Goal: Transaction & Acquisition: Purchase product/service

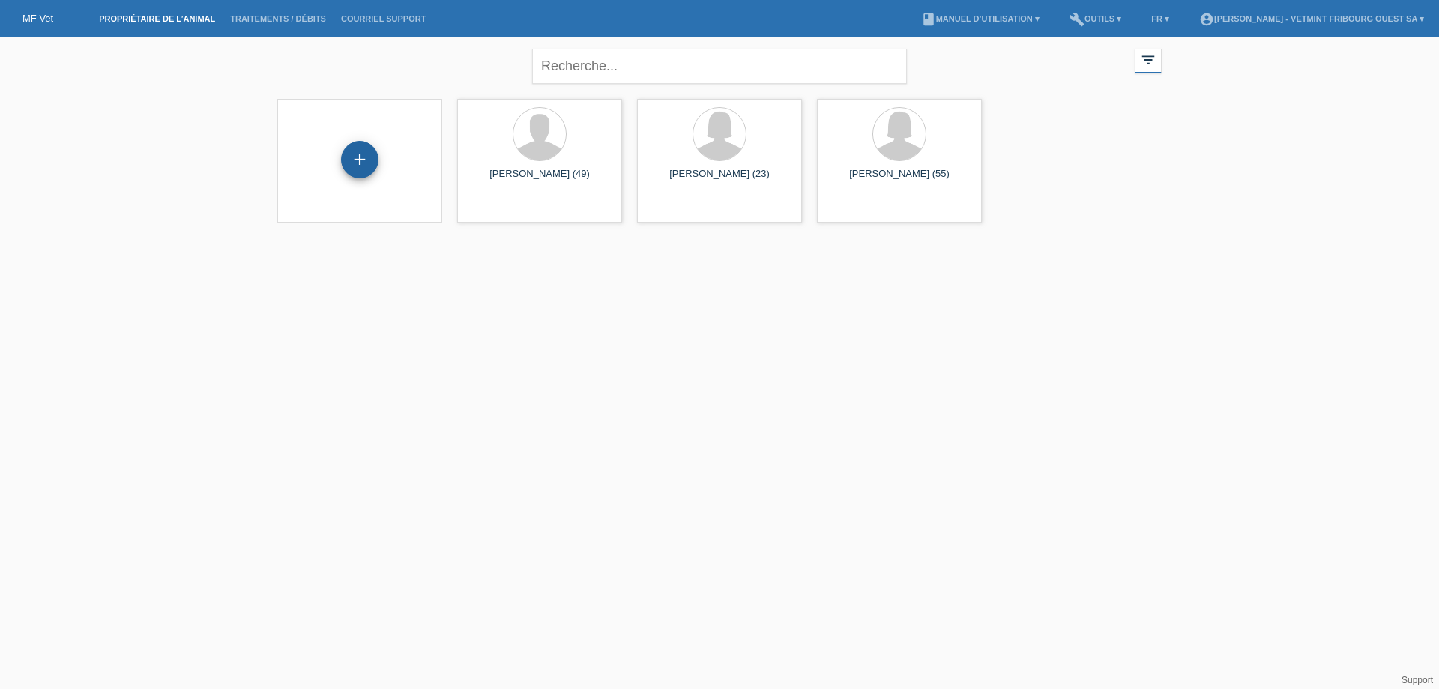
click at [360, 156] on div "+" at bounding box center [359, 159] width 37 height 37
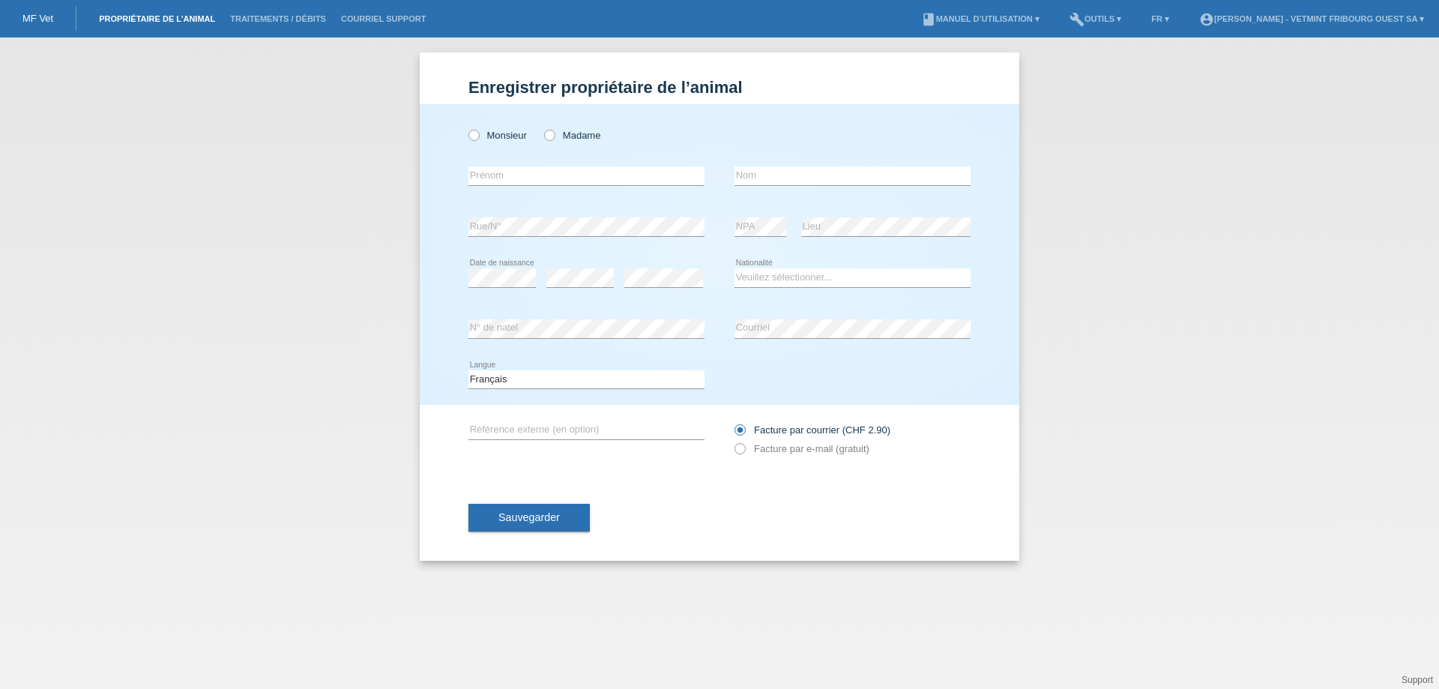
click at [156, 16] on link "Propriétaire de l’animal" at bounding box center [156, 18] width 131 height 9
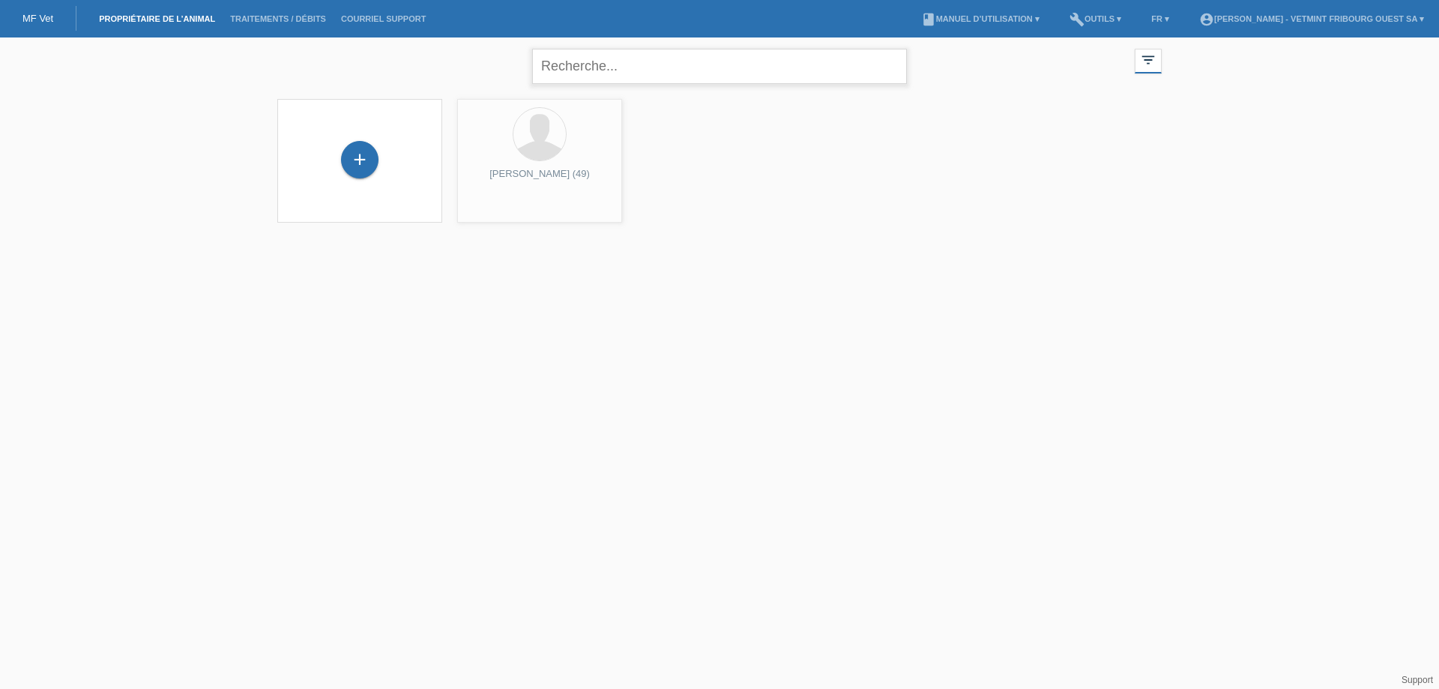
click at [602, 65] on input "text" at bounding box center [719, 66] width 375 height 35
type input "ducry"
click at [314, 150] on div "+" at bounding box center [359, 168] width 141 height 40
click at [352, 159] on div "+" at bounding box center [359, 166] width 37 height 37
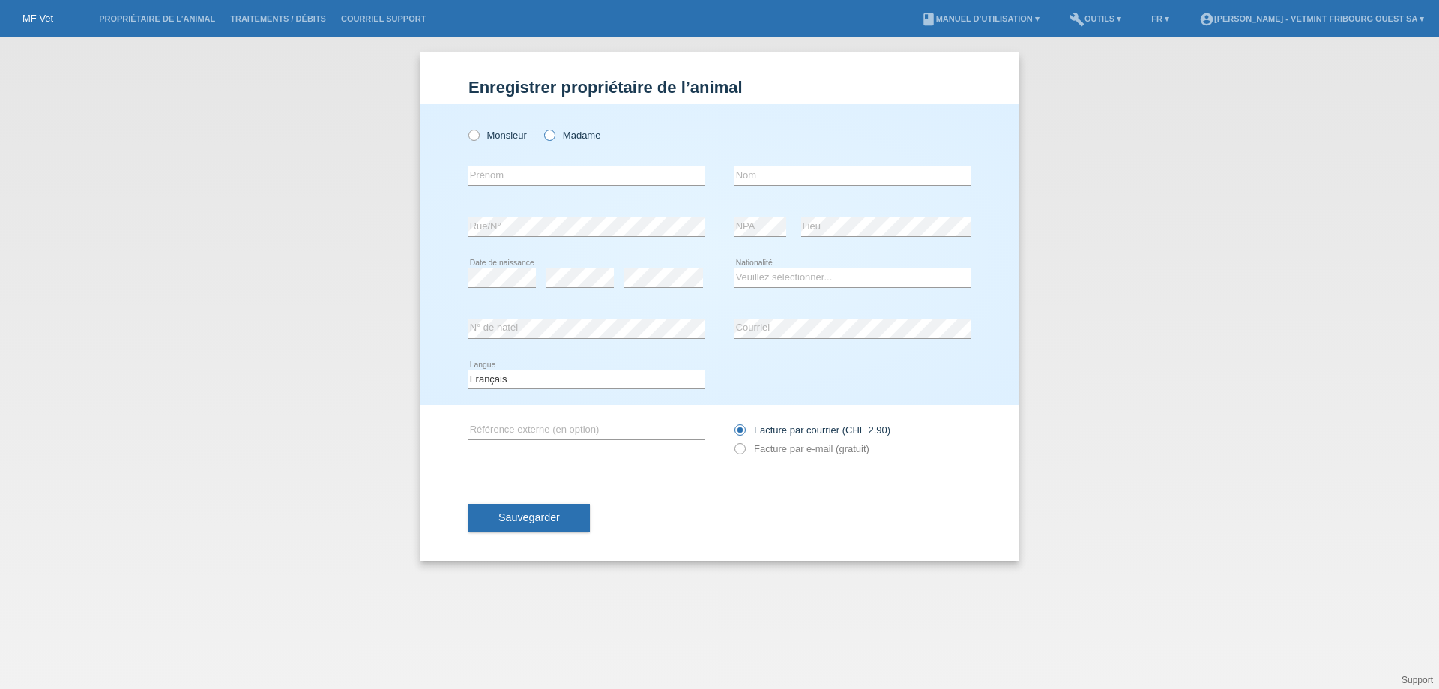
drag, startPoint x: 546, startPoint y: 123, endPoint x: 551, endPoint y: 134, distance: 12.4
click at [551, 134] on div "Monsieur Madame" at bounding box center [586, 135] width 236 height 31
click at [542, 127] on icon at bounding box center [542, 127] width 0 height 0
click at [551, 134] on input "Madame" at bounding box center [549, 135] width 10 height 10
radio input "true"
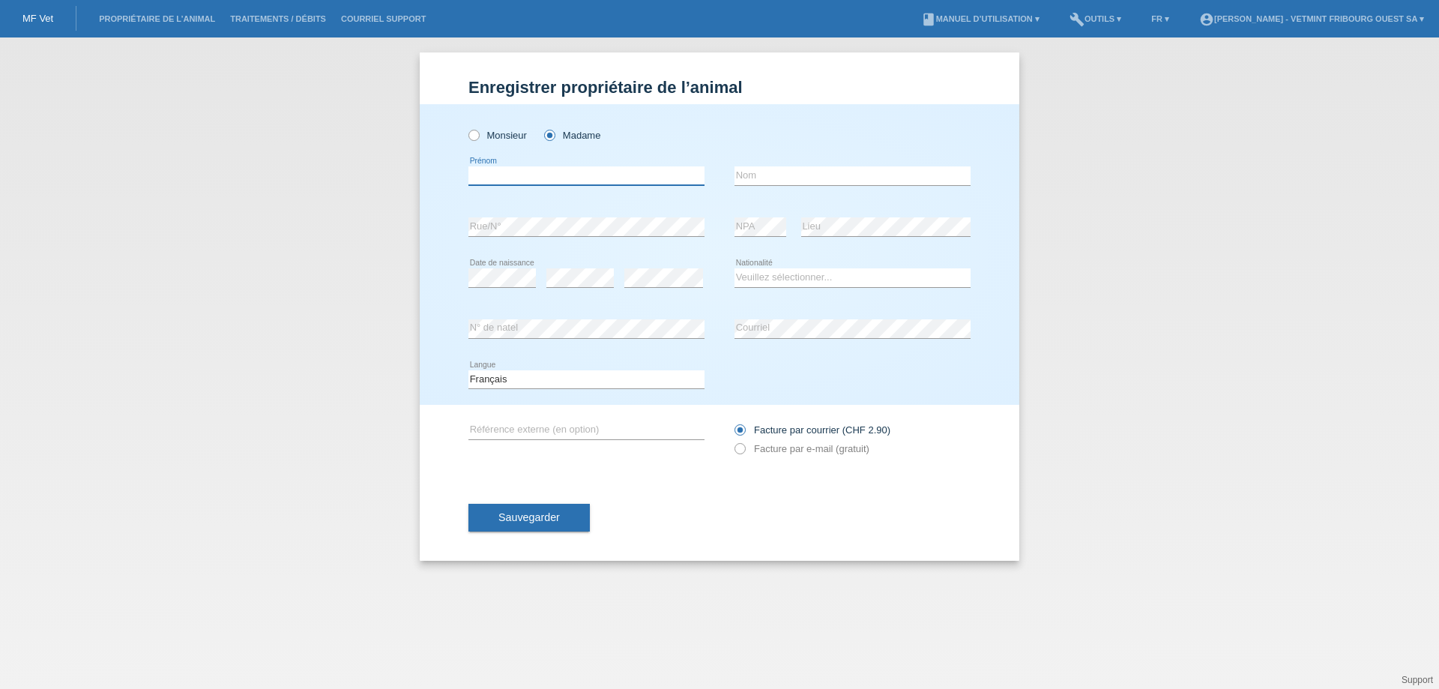
click at [564, 167] on input "text" at bounding box center [586, 175] width 236 height 19
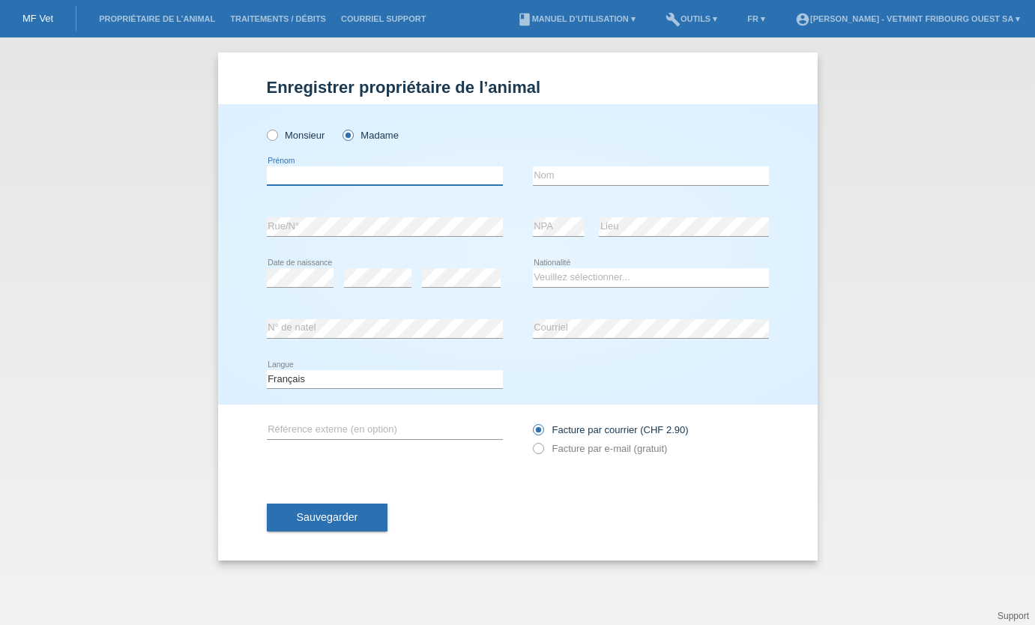
click at [391, 178] on input "text" at bounding box center [385, 175] width 236 height 19
type input "Floriane"
type input "Ducry"
click at [579, 369] on div "Deutsch Français Italiano English error Langue" at bounding box center [518, 380] width 502 height 51
click at [451, 271] on div "error" at bounding box center [461, 278] width 79 height 51
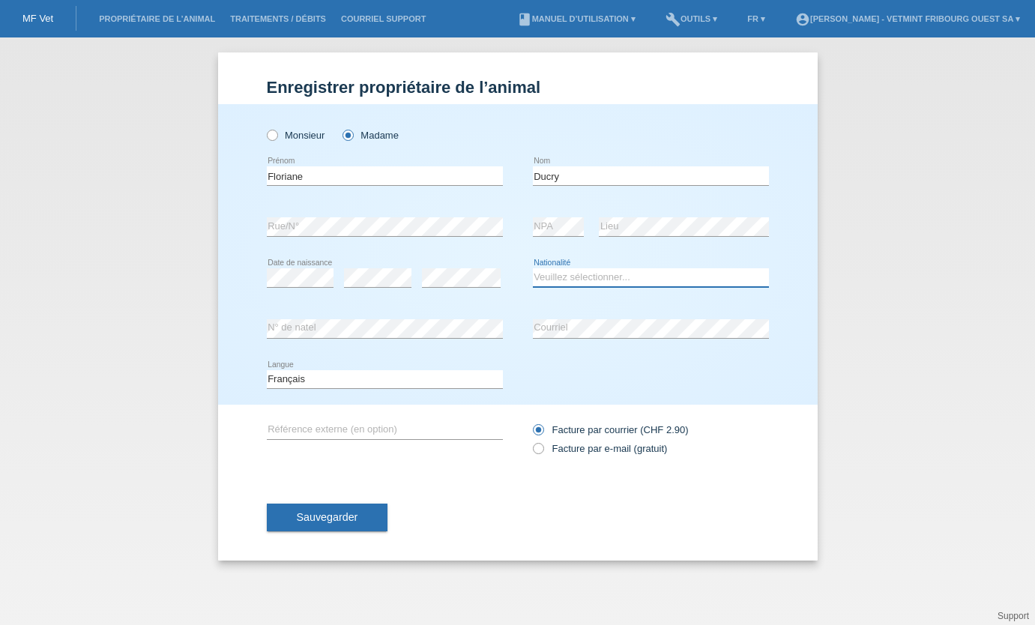
click at [629, 281] on select "Veuillez sélectionner... Suisse Allemagne Autriche Liechtenstein ------------ A…" at bounding box center [651, 277] width 236 height 18
select select "CH"
click at [533, 268] on select "Veuillez sélectionner... Suisse Allemagne Autriche Liechtenstein ------------ A…" at bounding box center [651, 277] width 236 height 18
click at [608, 441] on div "Facture par courrier (CHF 2.90) Facture par e-mail (gratuit)" at bounding box center [651, 438] width 236 height 37
click at [594, 442] on div "Facture par courrier (CHF 2.90) Facture par e-mail (gratuit)" at bounding box center [651, 438] width 236 height 37
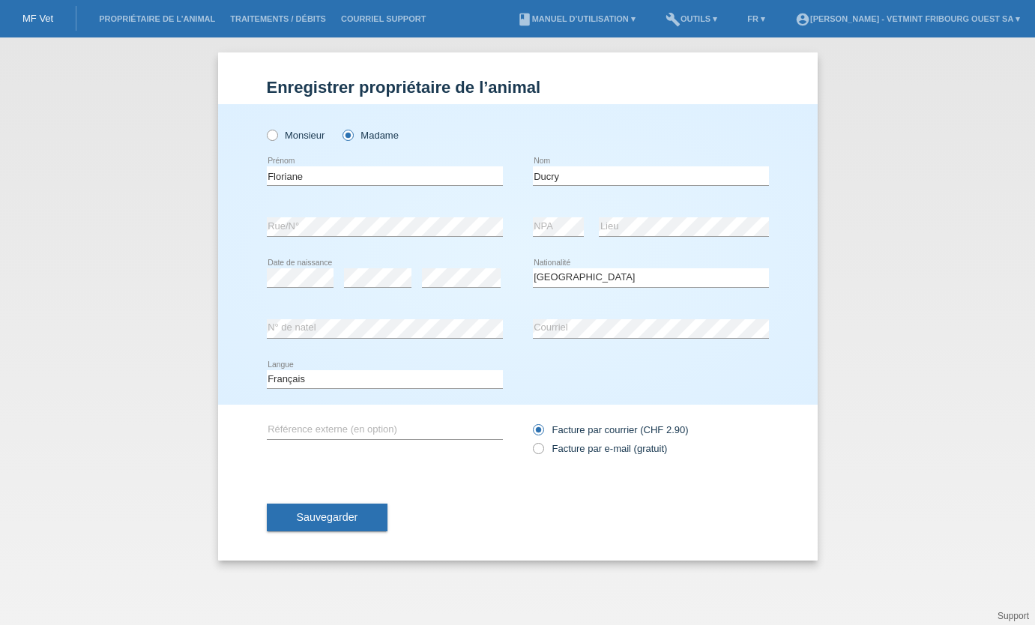
click at [638, 457] on div "Facture par courrier (CHF 2.90) Facture par e-mail (gratuit)" at bounding box center [651, 438] width 236 height 37
click at [642, 443] on label "Facture par e-mail (gratuit)" at bounding box center [600, 448] width 135 height 11
click at [543, 443] on input "Facture par e-mail (gratuit)" at bounding box center [538, 452] width 10 height 19
radio input "true"
click at [300, 518] on span "Sauvegarder" at bounding box center [327, 517] width 61 height 12
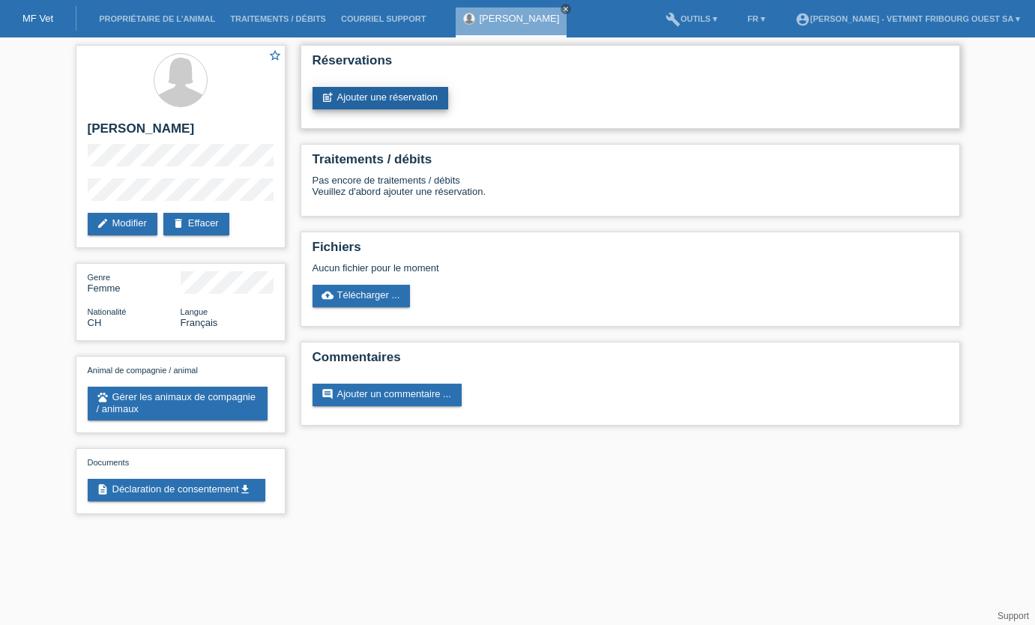
click at [420, 88] on link "post_add Ajouter une réservation" at bounding box center [381, 98] width 136 height 22
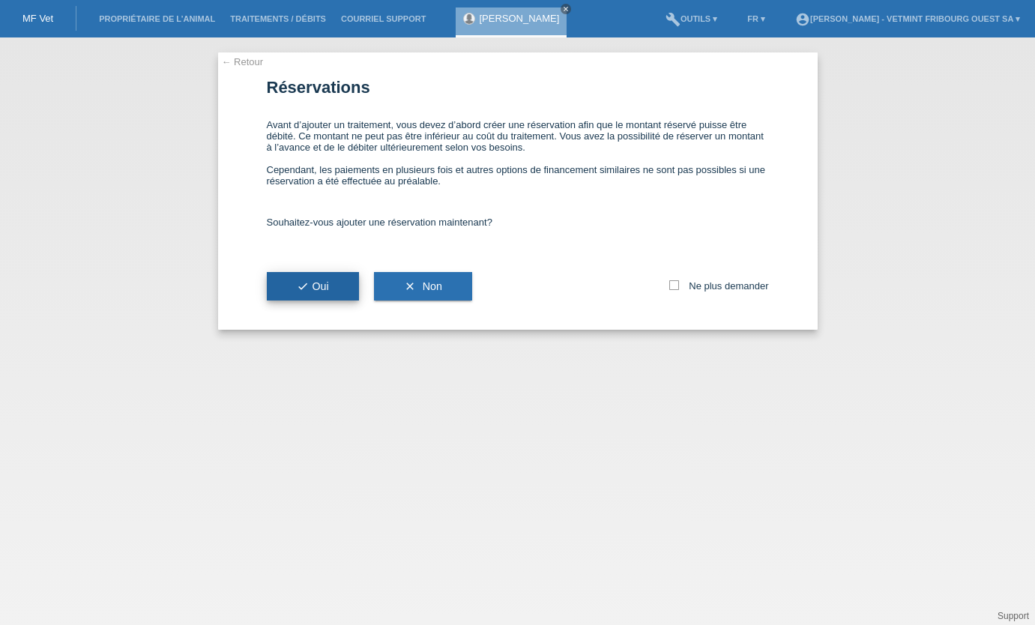
click at [329, 283] on span "check Oui" at bounding box center [313, 286] width 32 height 12
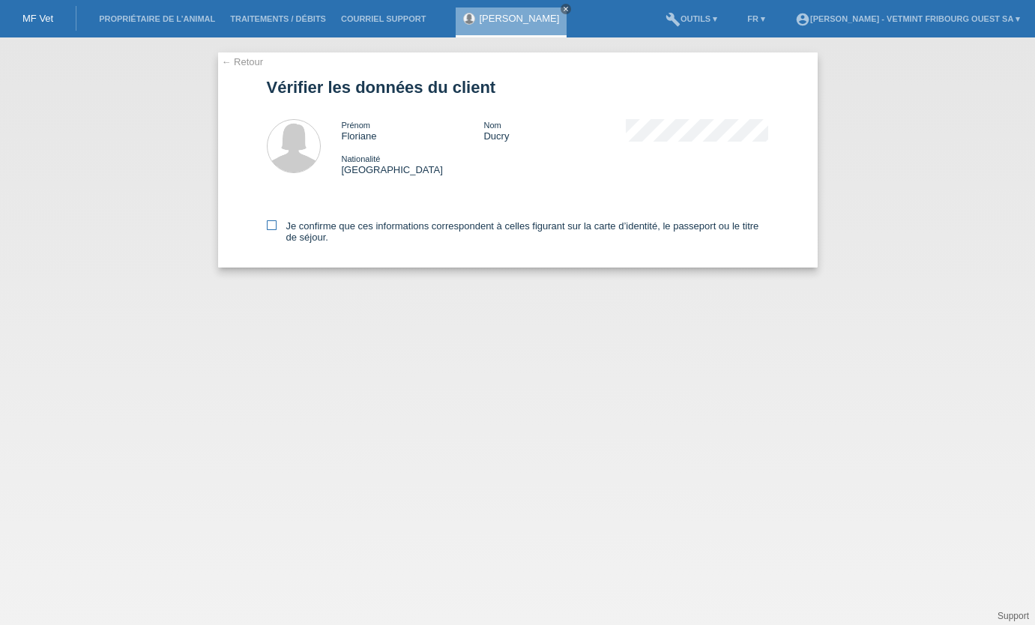
click at [391, 233] on label "Je confirme que ces informations correspondent à celles figurant sur la carte d…" at bounding box center [518, 231] width 502 height 22
click at [277, 230] on input "Je confirme que ces informations correspondent à celles figurant sur la carte d…" at bounding box center [272, 225] width 10 height 10
checkbox input "true"
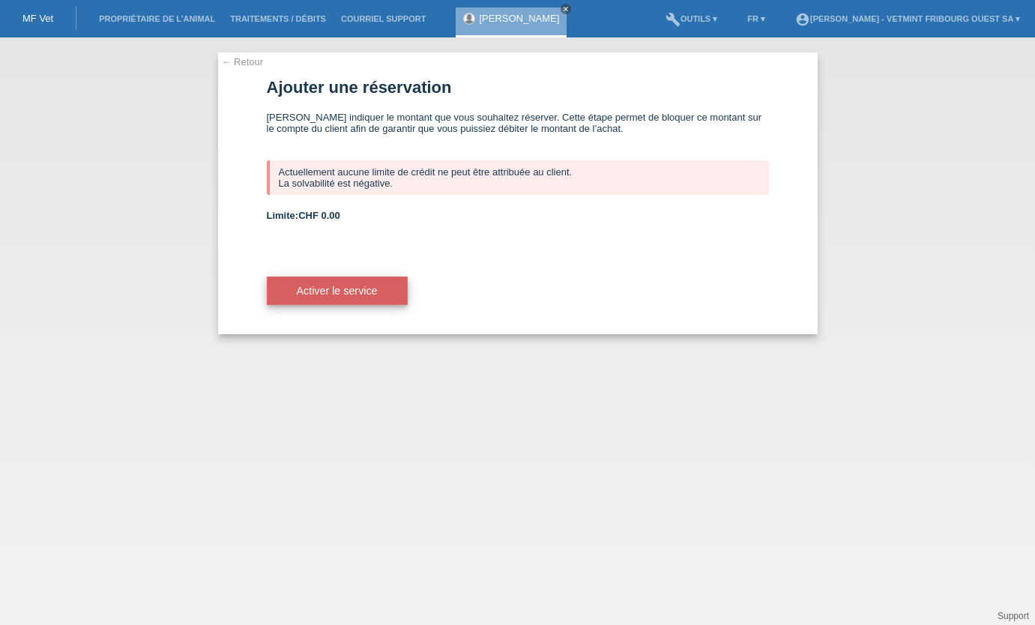
click at [315, 286] on span "Activer le service" at bounding box center [337, 291] width 81 height 12
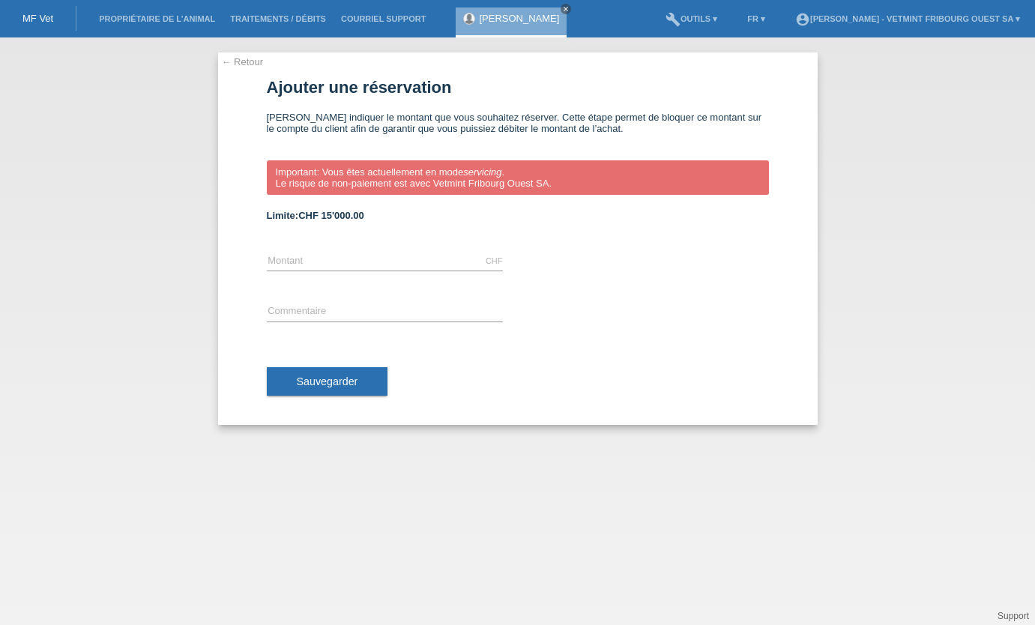
click at [403, 250] on div "CHF error [GEOGRAPHIC_DATA]" at bounding box center [385, 261] width 236 height 51
click at [408, 257] on input "text" at bounding box center [385, 261] width 236 height 19
click at [344, 261] on input "text" at bounding box center [385, 261] width 236 height 19
type input "1749.05"
click at [361, 332] on div "1749.05 CHF error Montant error Commentaire Sauvegarder" at bounding box center [518, 330] width 502 height 188
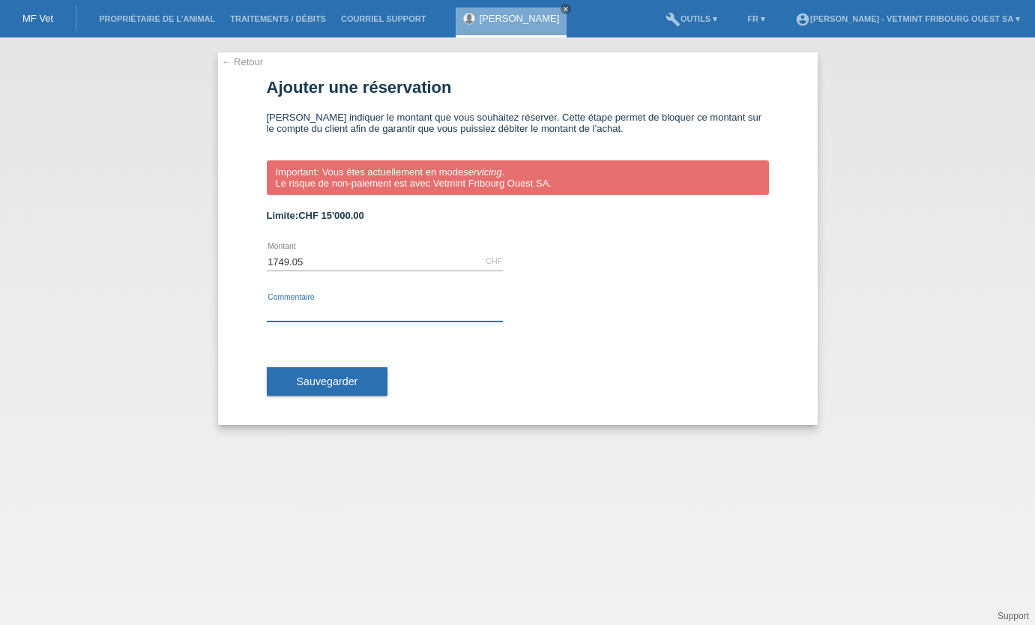
click at [375, 308] on input "text" at bounding box center [385, 312] width 236 height 19
type input "Facture Kitty chirurgie du 16.08.2025"
click at [354, 401] on div "Sauvegarder" at bounding box center [518, 381] width 502 height 87
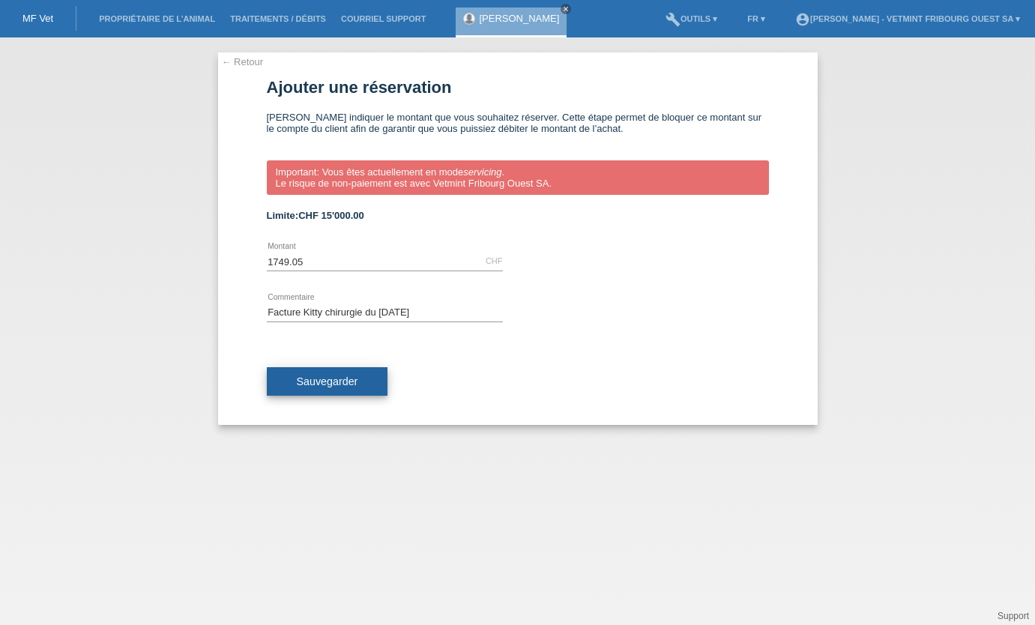
click at [372, 387] on button "Sauvegarder" at bounding box center [327, 381] width 121 height 28
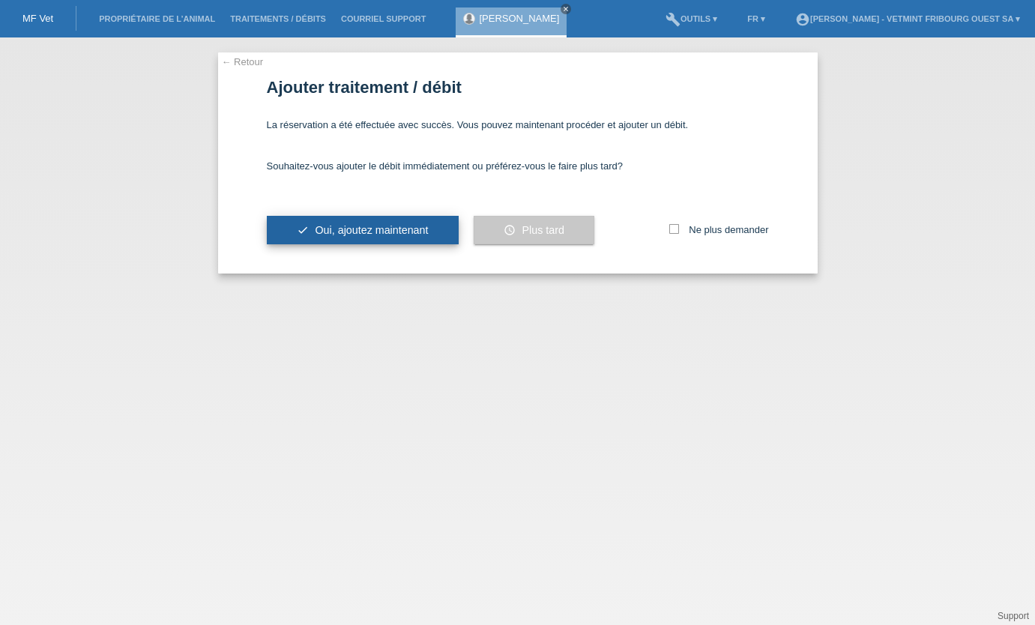
click at [392, 230] on span "Oui, ajoutez maintenant" at bounding box center [371, 230] width 113 height 12
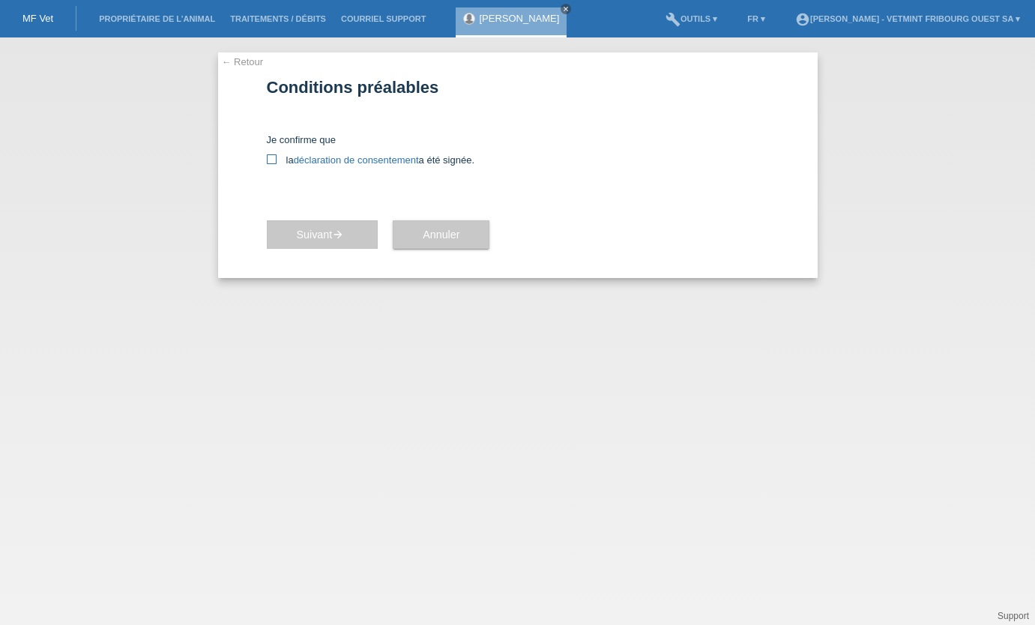
click at [271, 157] on icon at bounding box center [272, 159] width 10 height 10
click at [271, 157] on input "la déclaration de consentement a été signée." at bounding box center [272, 159] width 10 height 10
checkbox input "true"
click at [381, 145] on div "Je confirme que la déclaration de consentement a été signée." at bounding box center [518, 149] width 502 height 31
click at [373, 155] on link "déclaration de consentement" at bounding box center [356, 159] width 125 height 11
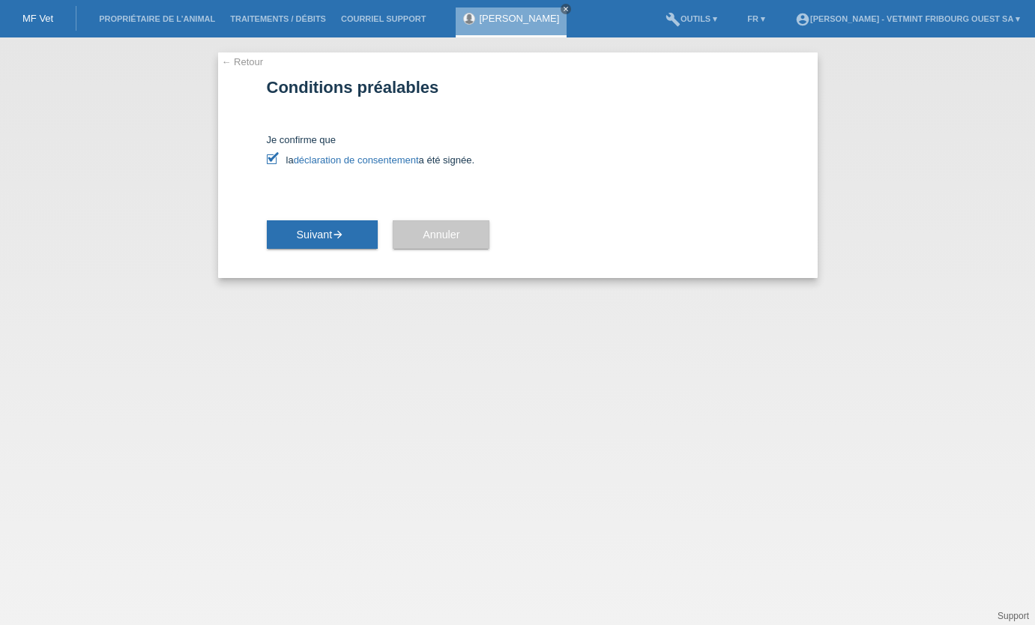
click at [983, 240] on div "← Retour Conditions préalables Je confirme que la déclaration de consentement a…" at bounding box center [517, 331] width 1035 height 588
click at [985, 227] on div "← Retour Conditions préalables Je confirme que la déclaration de consentement a…" at bounding box center [517, 331] width 1035 height 588
click at [336, 256] on div "Suivant arrow_forward" at bounding box center [323, 234] width 112 height 87
click at [343, 244] on button "Suivant arrow_forward" at bounding box center [323, 234] width 112 height 28
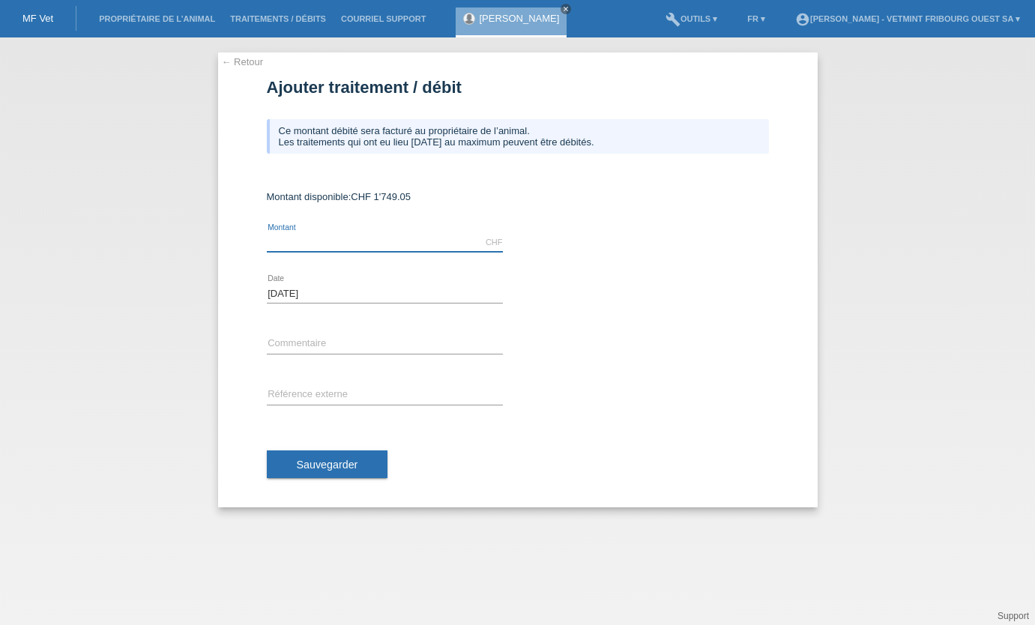
click at [387, 238] on input "text" at bounding box center [385, 242] width 236 height 19
type input "1749.05"
click at [328, 355] on div "error Commentaire" at bounding box center [385, 344] width 236 height 51
click at [334, 350] on input "text" at bounding box center [385, 344] width 236 height 19
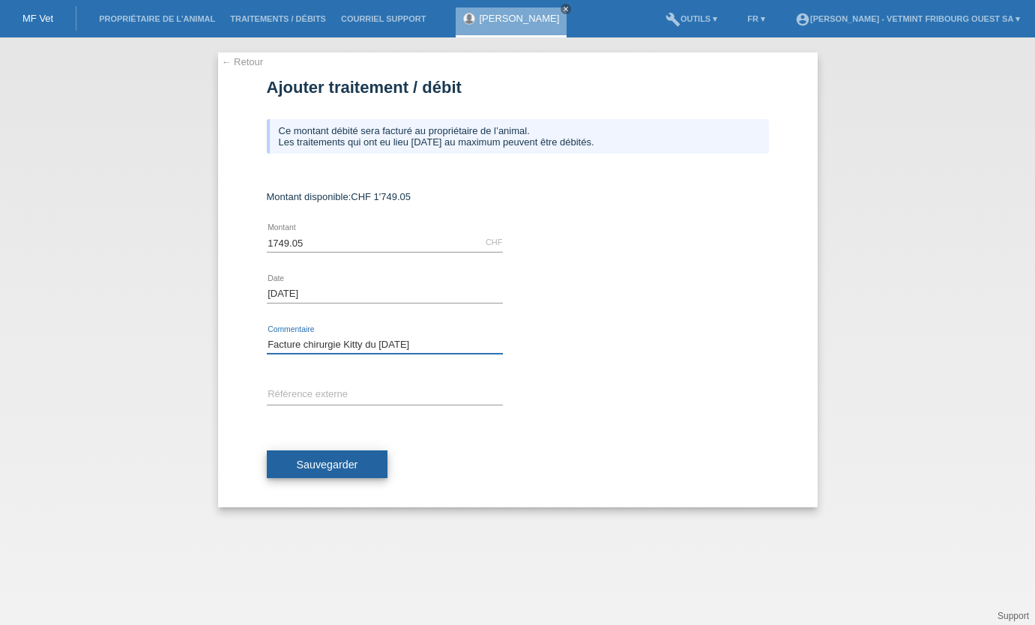
type input "Facture chirurgie Kitty du [DATE]"
click at [358, 474] on button "Sauvegarder" at bounding box center [327, 464] width 121 height 28
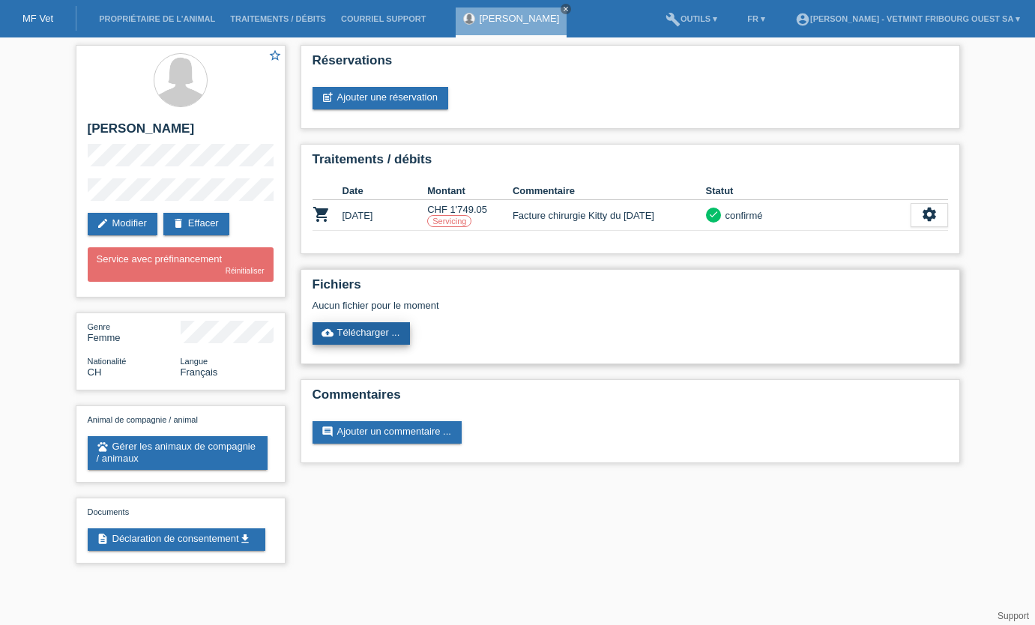
click at [383, 326] on link "cloud_upload Télécharger ..." at bounding box center [362, 333] width 98 height 22
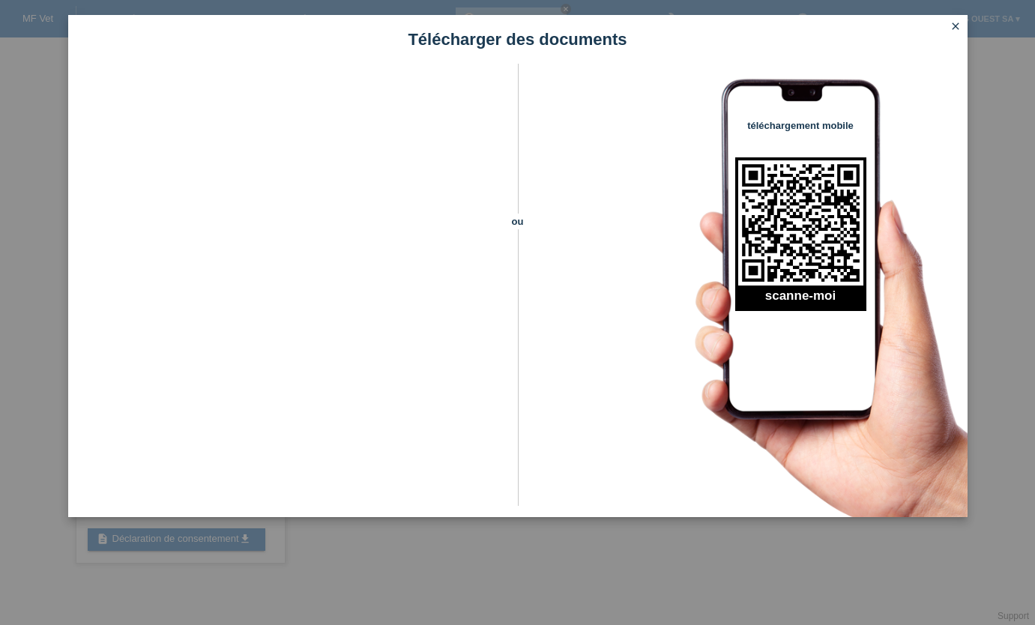
click at [947, 20] on link "close" at bounding box center [955, 27] width 19 height 17
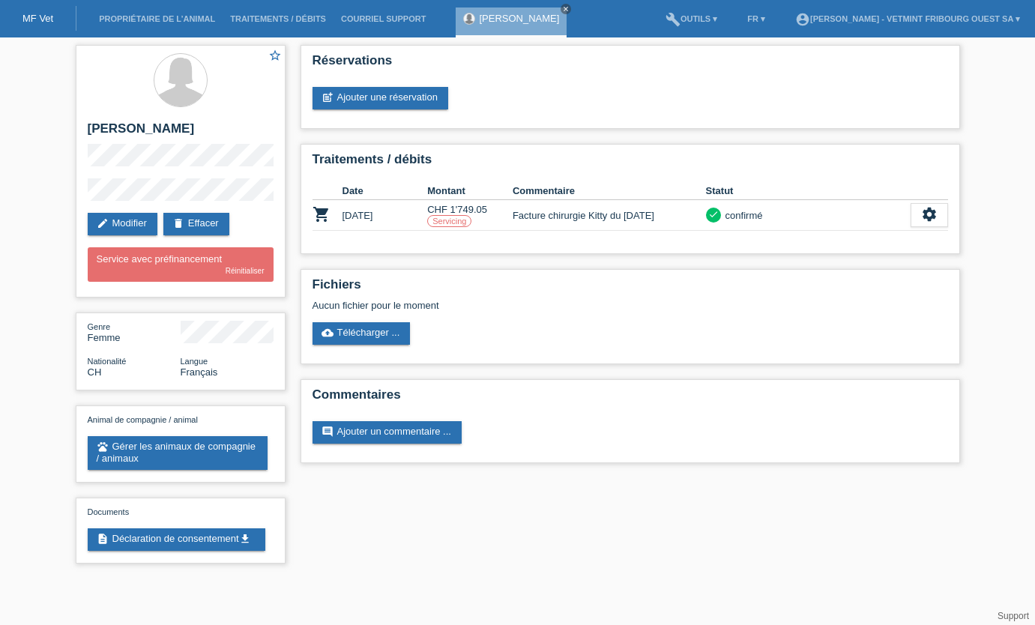
click at [261, 13] on li "Traitements / débits" at bounding box center [278, 19] width 111 height 38
click at [280, 25] on li "Traitements / débits" at bounding box center [278, 19] width 111 height 38
click at [562, 10] on icon "close" at bounding box center [565, 8] width 7 height 7
click at [279, 18] on link "Traitements / débits" at bounding box center [278, 18] width 111 height 9
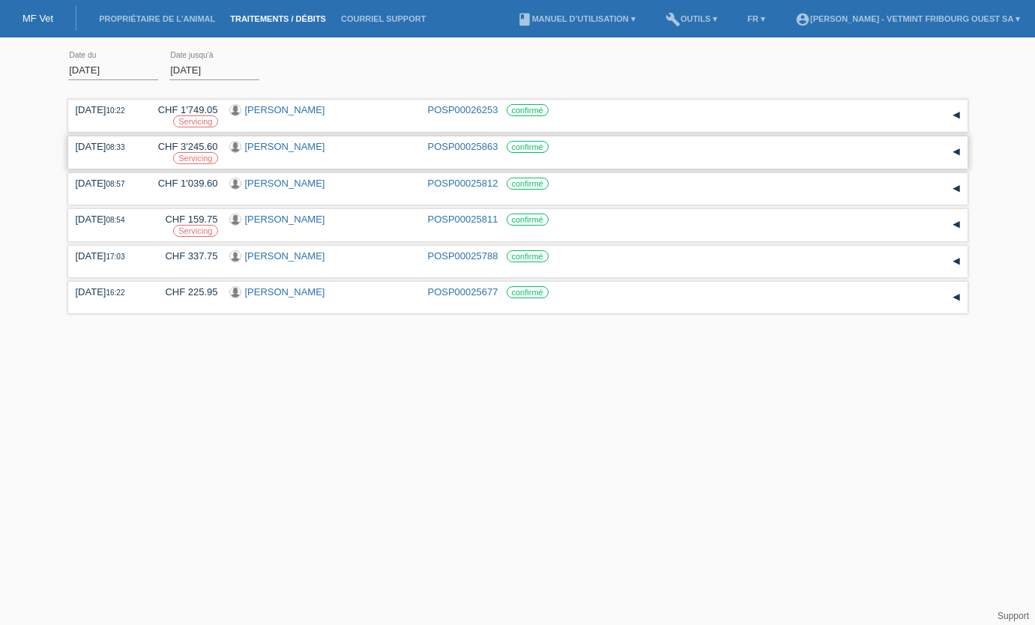
click at [253, 143] on link "[PERSON_NAME]" at bounding box center [285, 146] width 80 height 11
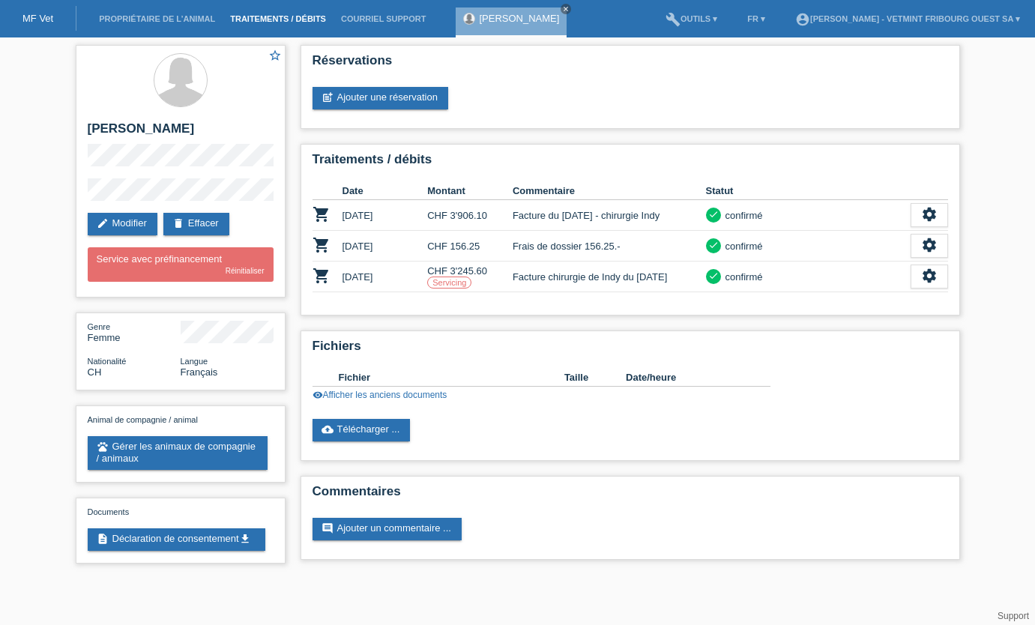
click at [291, 21] on link "Traitements / débits" at bounding box center [278, 18] width 111 height 9
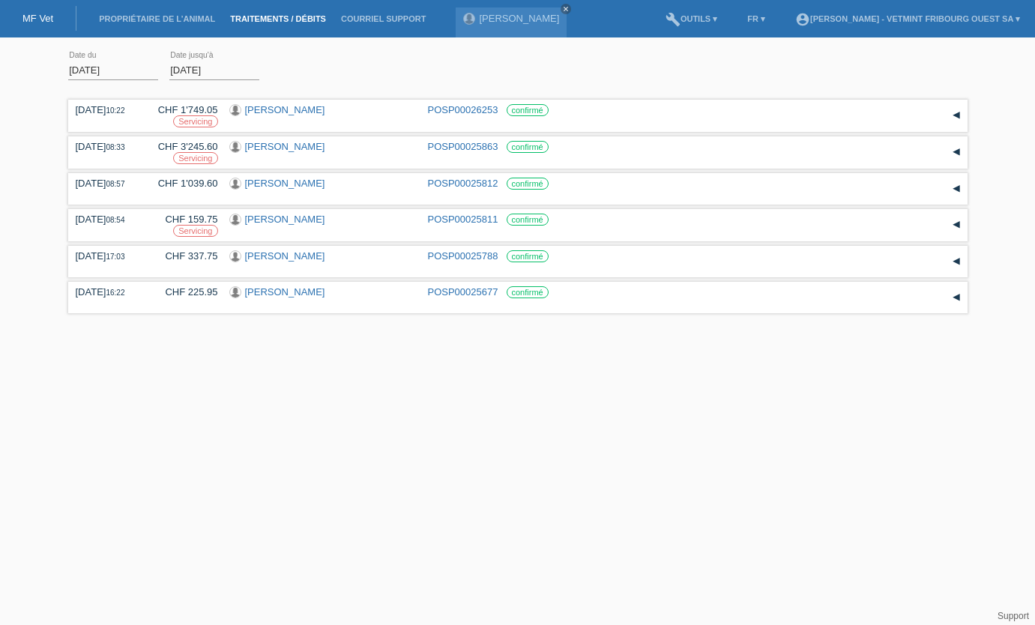
click at [125, 67] on input "[DATE]" at bounding box center [113, 70] width 90 height 19
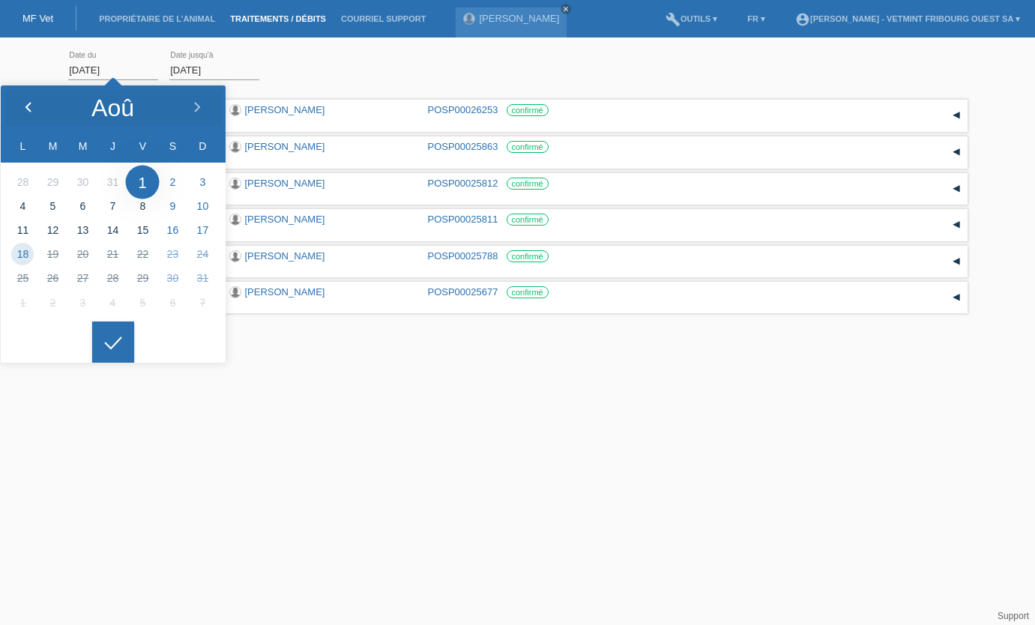
click at [32, 109] on icon at bounding box center [28, 108] width 12 height 12
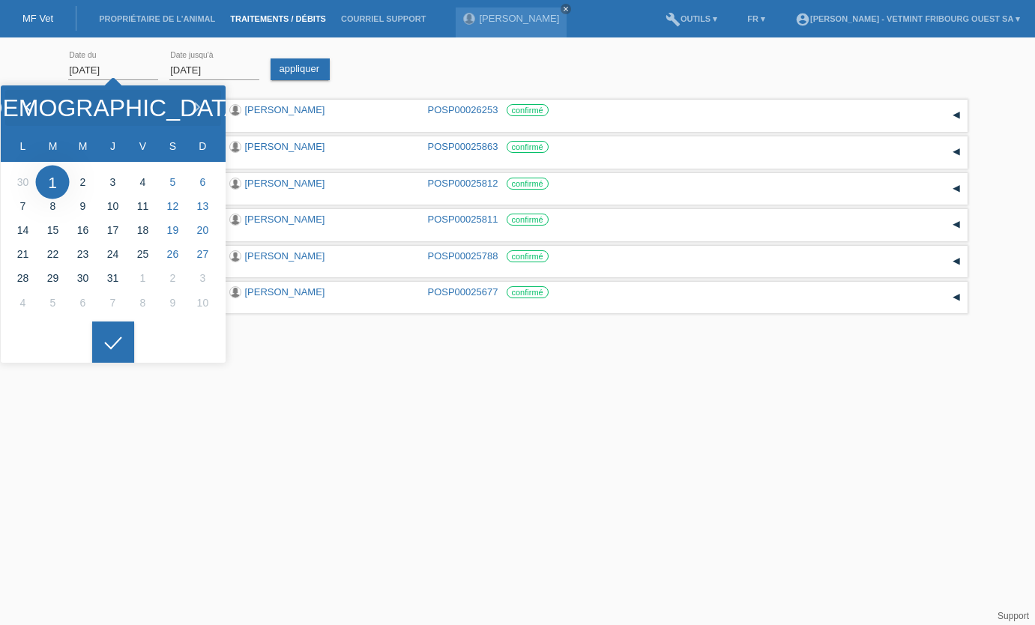
click at [32, 109] on icon at bounding box center [28, 108] width 12 height 12
click at [33, 109] on icon at bounding box center [28, 108] width 12 height 12
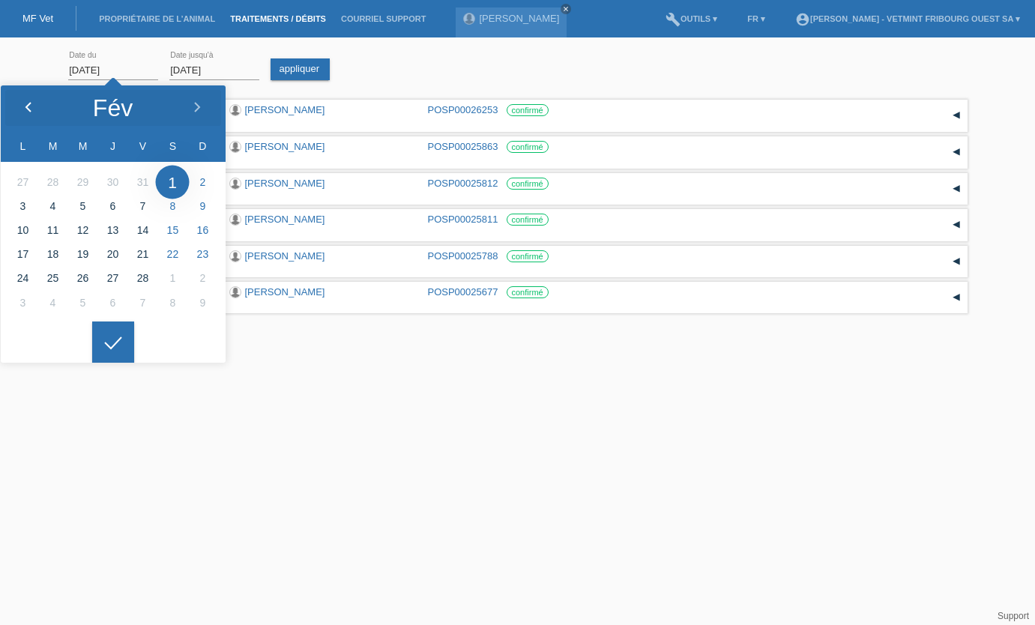
click at [33, 109] on icon at bounding box center [28, 108] width 12 height 12
type input "01.01.2025"
click at [109, 340] on icon at bounding box center [113, 343] width 24 height 13
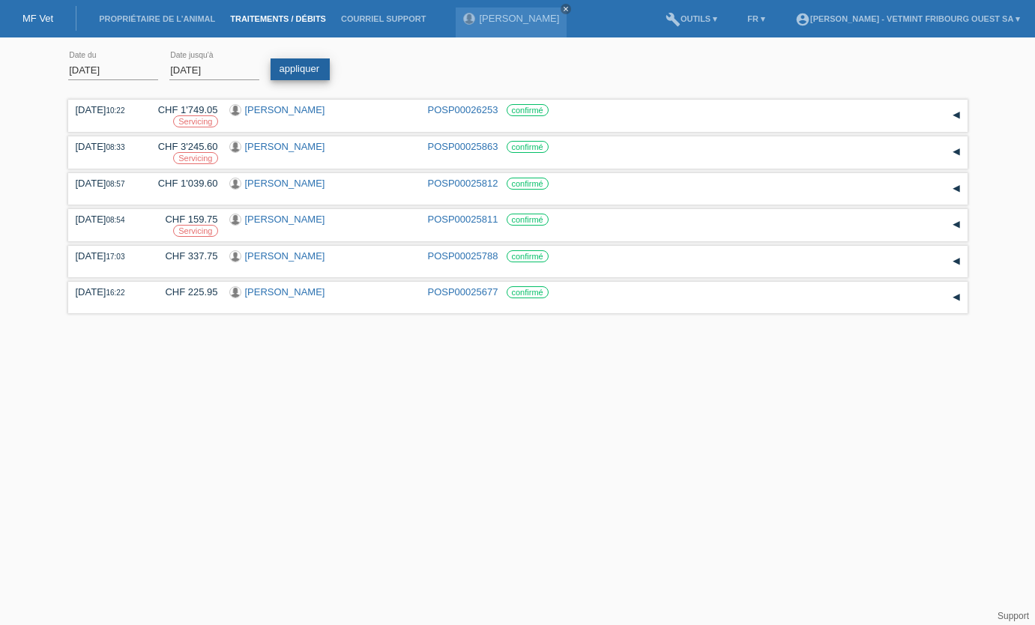
drag, startPoint x: 314, startPoint y: 67, endPoint x: 327, endPoint y: 67, distance: 12.7
click at [315, 67] on link "appliquer" at bounding box center [301, 69] width 60 height 22
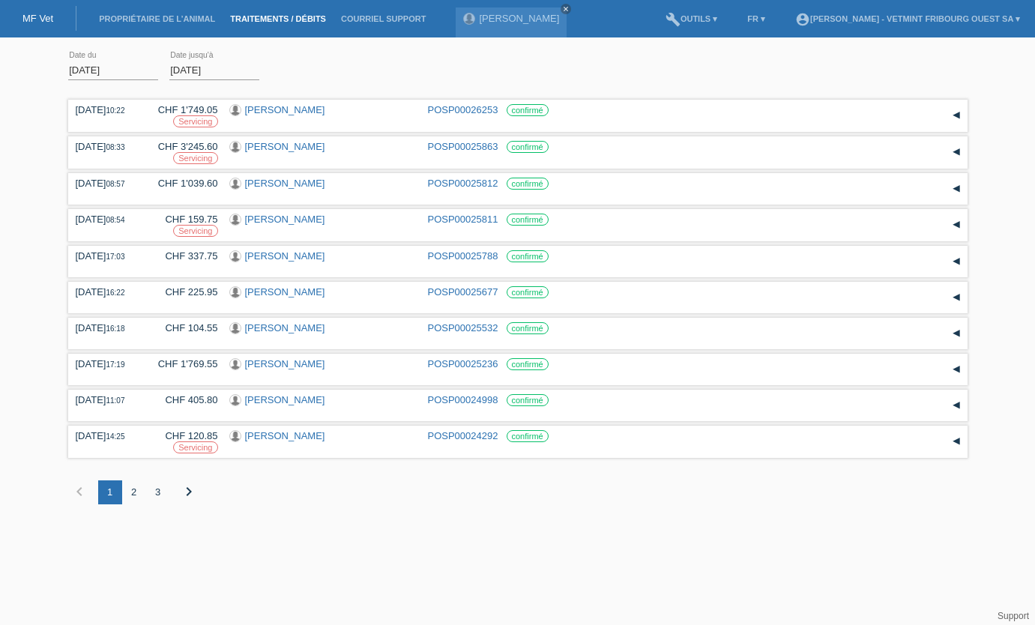
click at [135, 492] on div "2" at bounding box center [134, 492] width 24 height 24
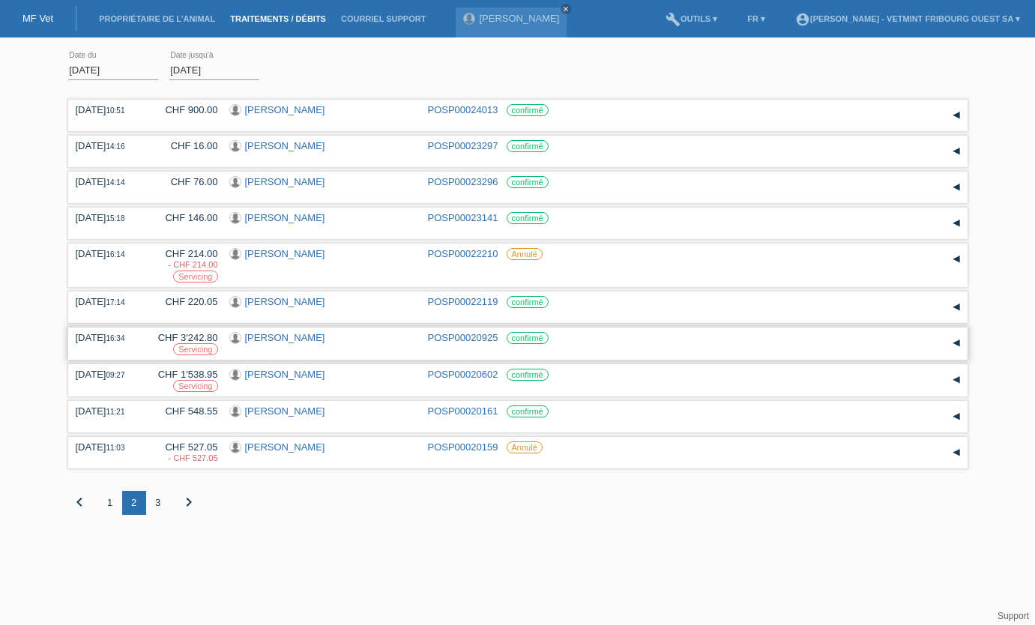
click at [288, 342] on link "[PERSON_NAME]" at bounding box center [285, 337] width 80 height 11
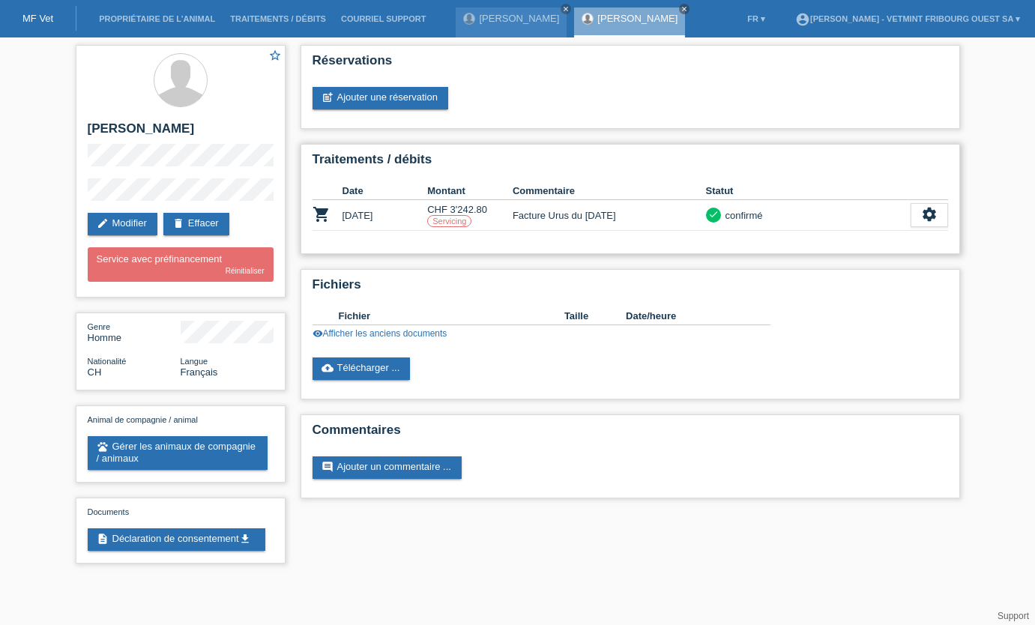
click at [601, 222] on td "Facture Urus du [DATE]" at bounding box center [609, 215] width 193 height 31
click at [459, 211] on td "CHF 3'242.80 Servicing" at bounding box center [469, 215] width 85 height 31
click at [286, 25] on li "Traitements / débits" at bounding box center [278, 19] width 111 height 38
click at [286, 22] on link "Traitements / débits" at bounding box center [278, 18] width 111 height 9
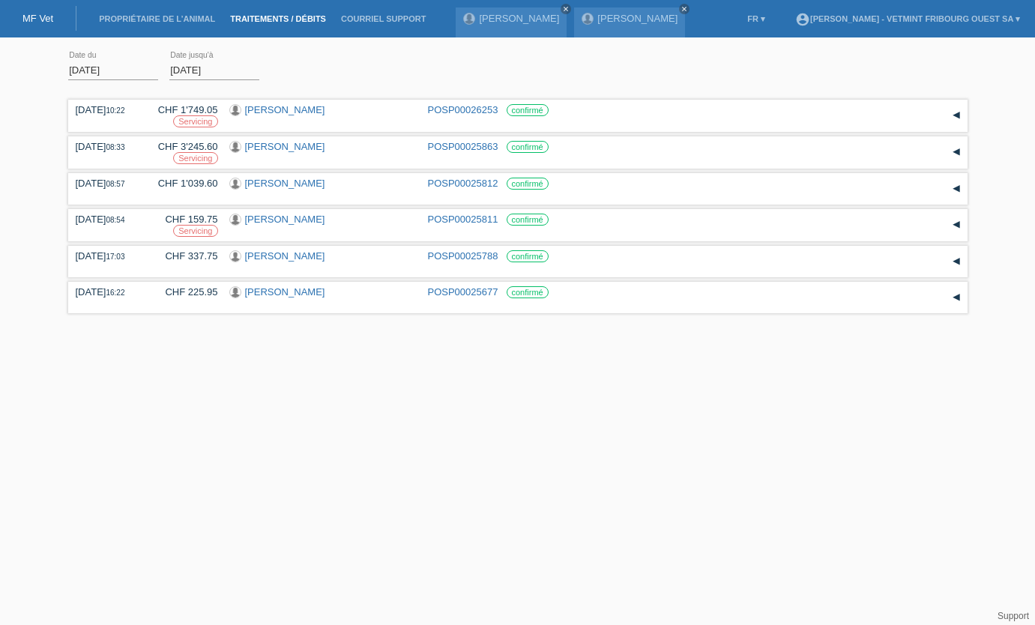
click at [119, 82] on div "[DATE] error Date du" at bounding box center [113, 70] width 90 height 51
click at [115, 73] on input "[DATE]" at bounding box center [113, 70] width 90 height 19
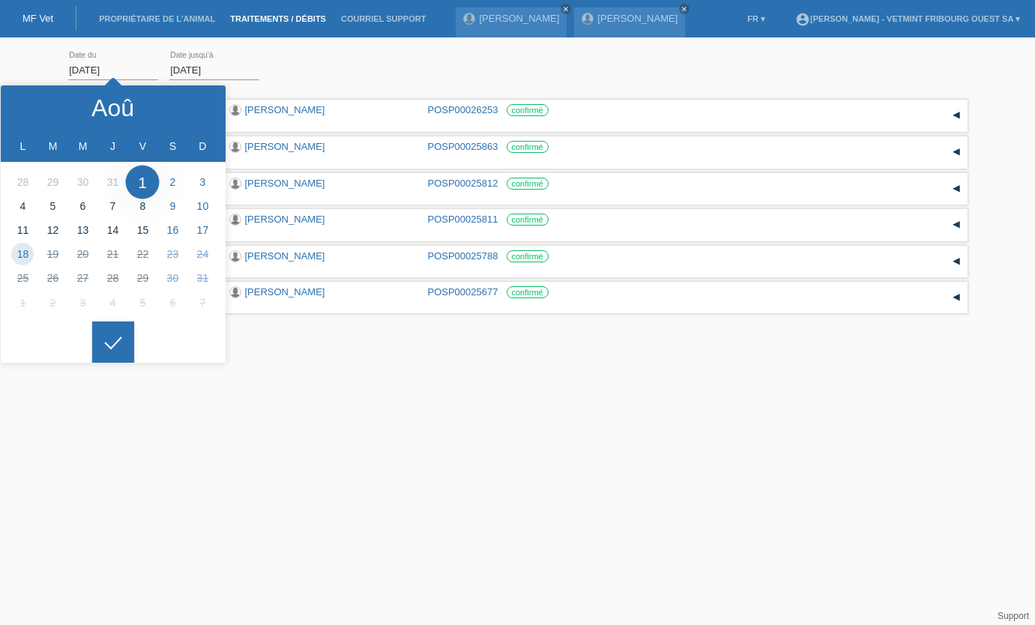
click at [411, 45] on div "[DATE] error Date du [DATE] error Date jusqu'à appliquer" at bounding box center [517, 70] width 899 height 51
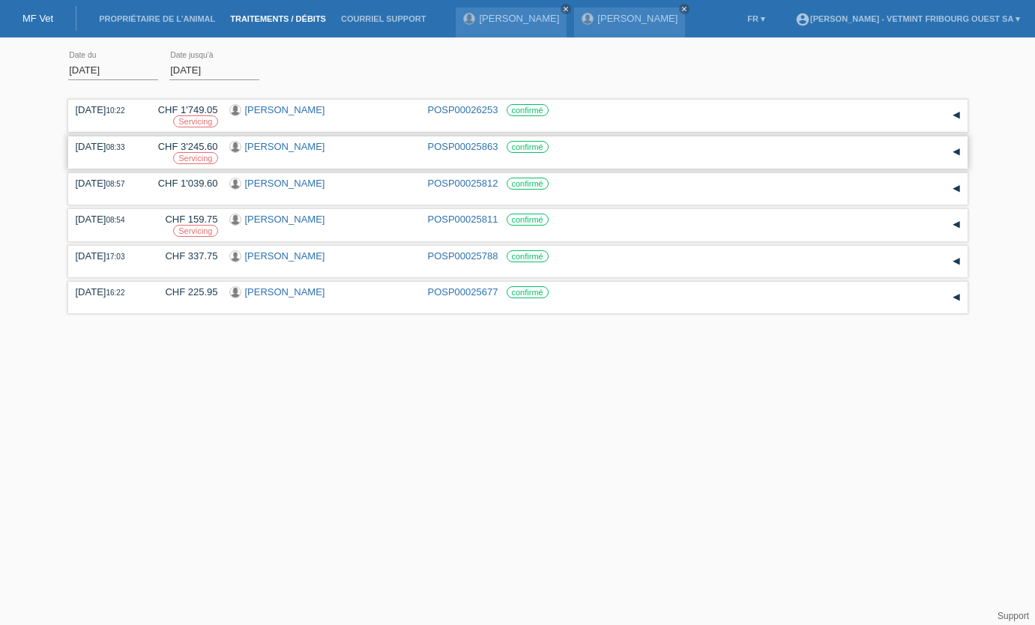
click at [291, 145] on div "[PERSON_NAME]" at bounding box center [322, 148] width 187 height 14
click at [270, 144] on link "[PERSON_NAME]" at bounding box center [285, 146] width 80 height 11
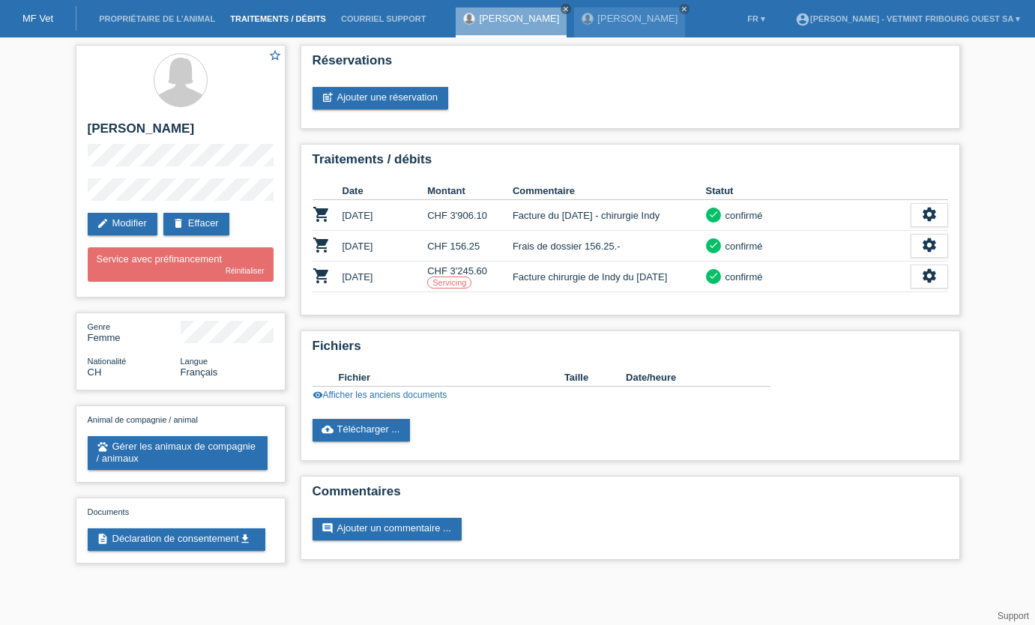
click at [300, 21] on link "Traitements / débits" at bounding box center [278, 18] width 111 height 9
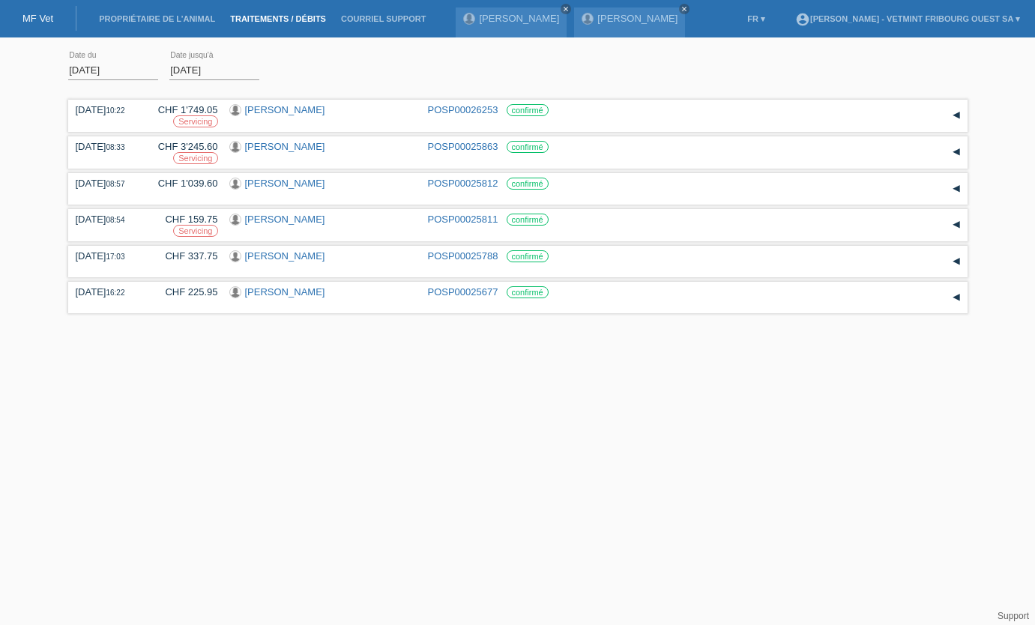
click at [119, 70] on input "01.08.2025" at bounding box center [113, 70] width 90 height 19
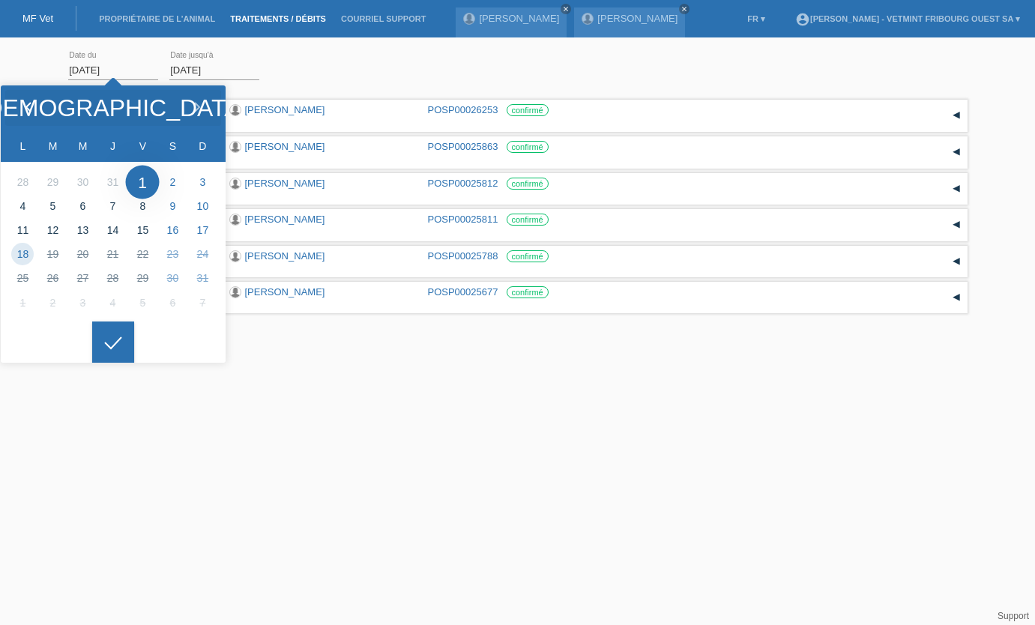
click at [31, 110] on icon at bounding box center [28, 108] width 12 height 12
type input "01.05.2025"
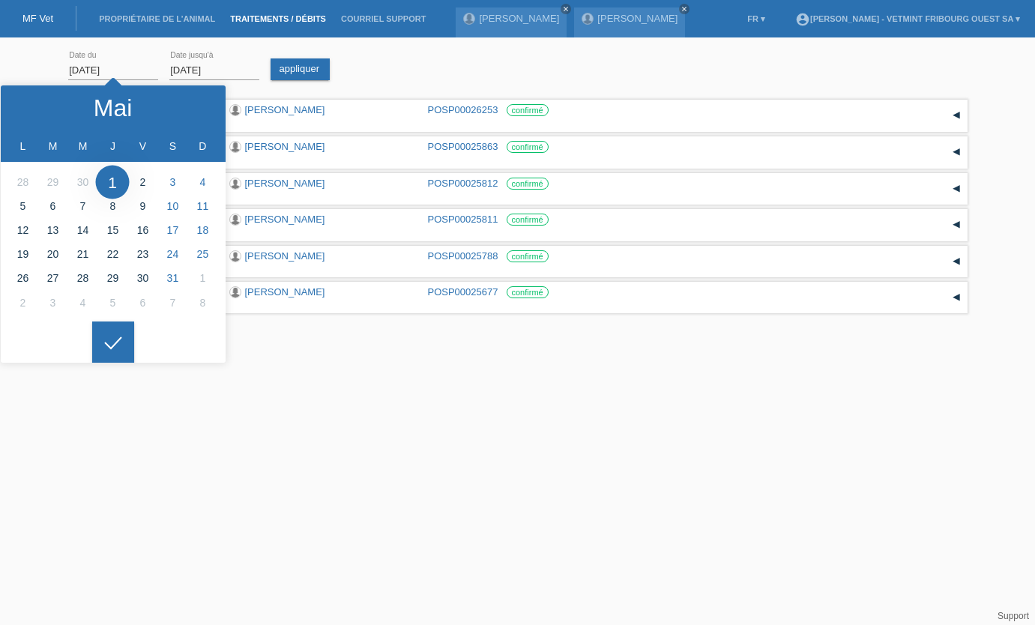
click at [573, 318] on html "MF Vet Propriétaire de l’animal Traitements / débits Courriel Support Lisa Lane…" at bounding box center [517, 159] width 1035 height 318
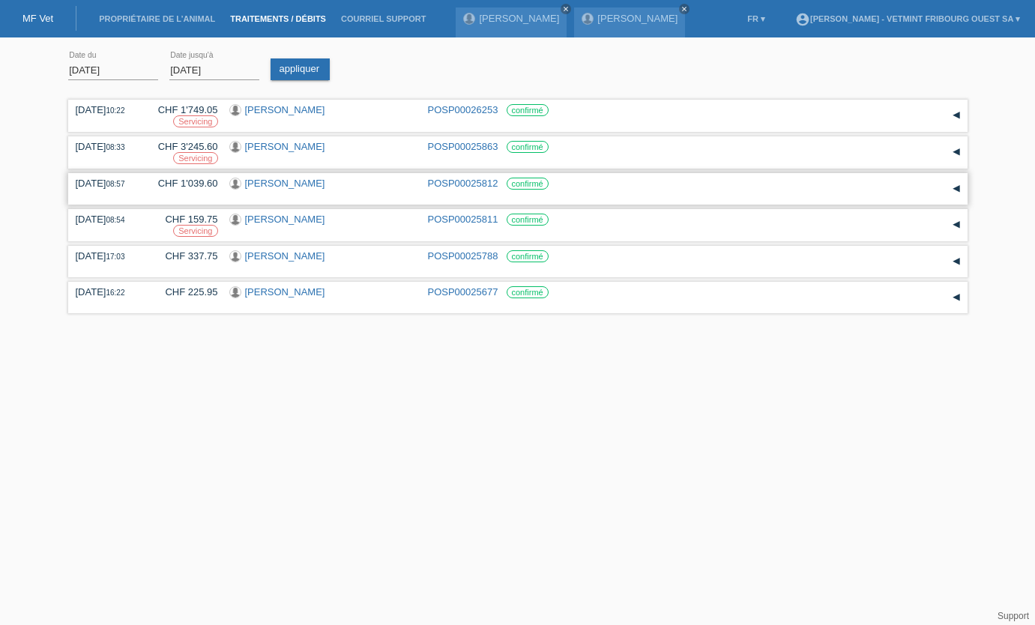
click at [266, 185] on link "Jean-Louis Ayer" at bounding box center [285, 183] width 80 height 11
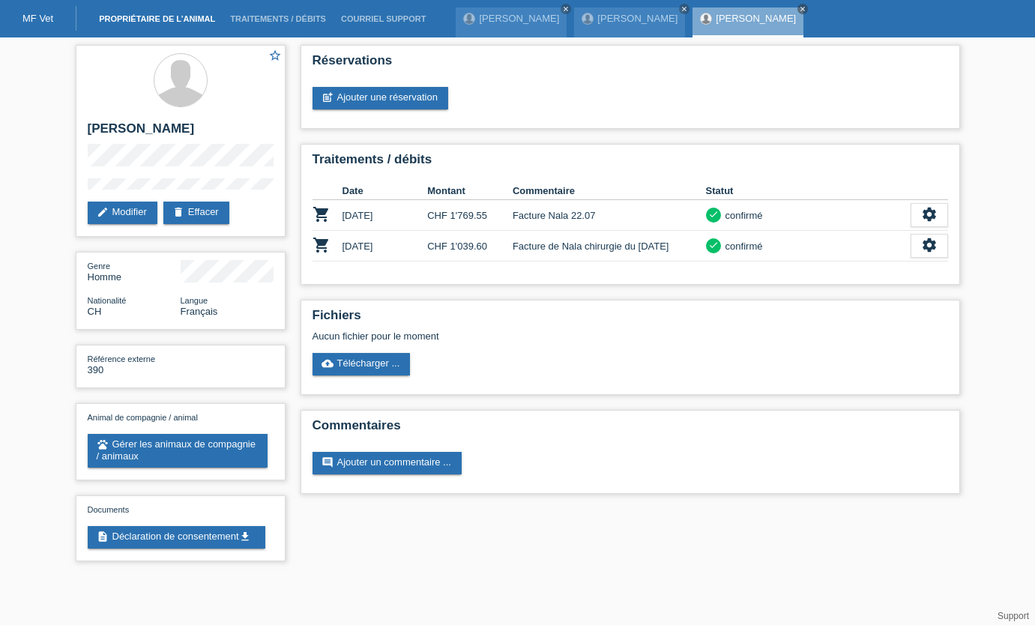
click at [193, 16] on link "Propriétaire de l’animal" at bounding box center [156, 18] width 131 height 9
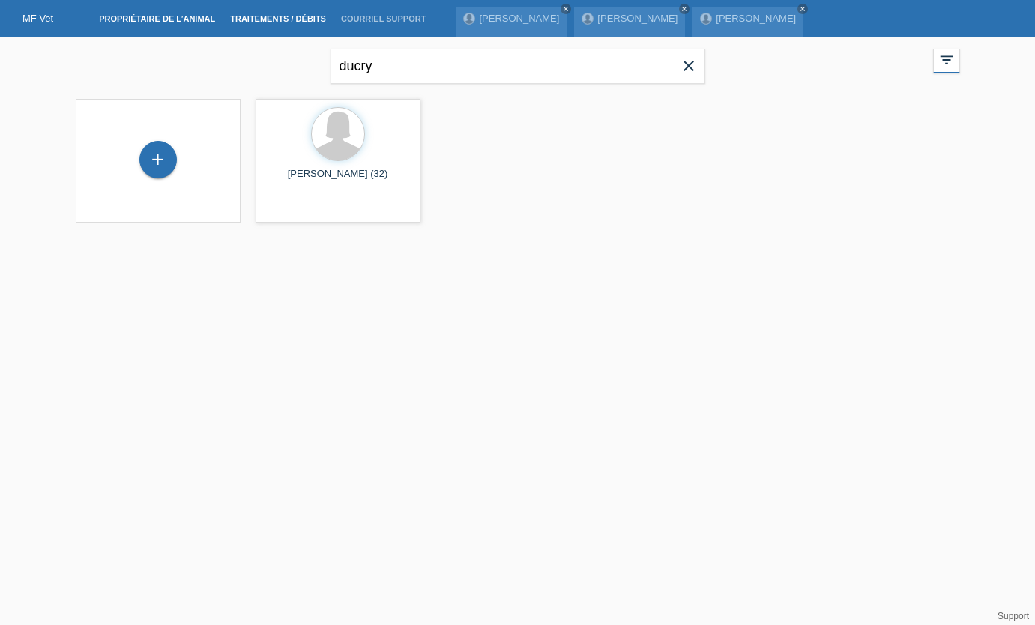
click at [327, 14] on link "Traitements / débits" at bounding box center [278, 18] width 111 height 9
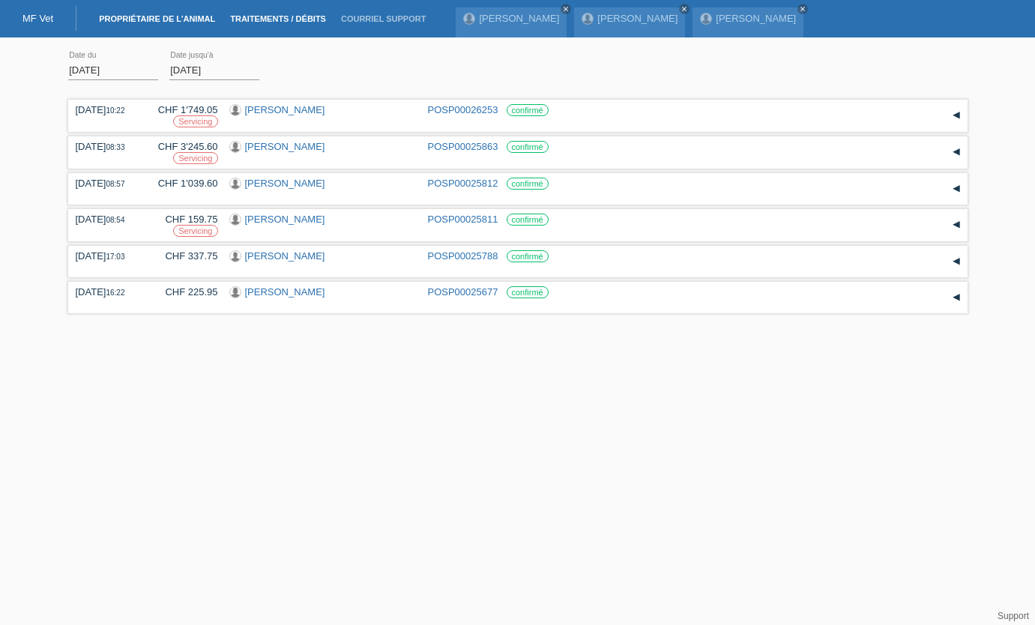
click at [193, 10] on li "Propriétaire de l’animal" at bounding box center [156, 19] width 131 height 38
click at [194, 18] on link "Propriétaire de l’animal" at bounding box center [156, 18] width 131 height 9
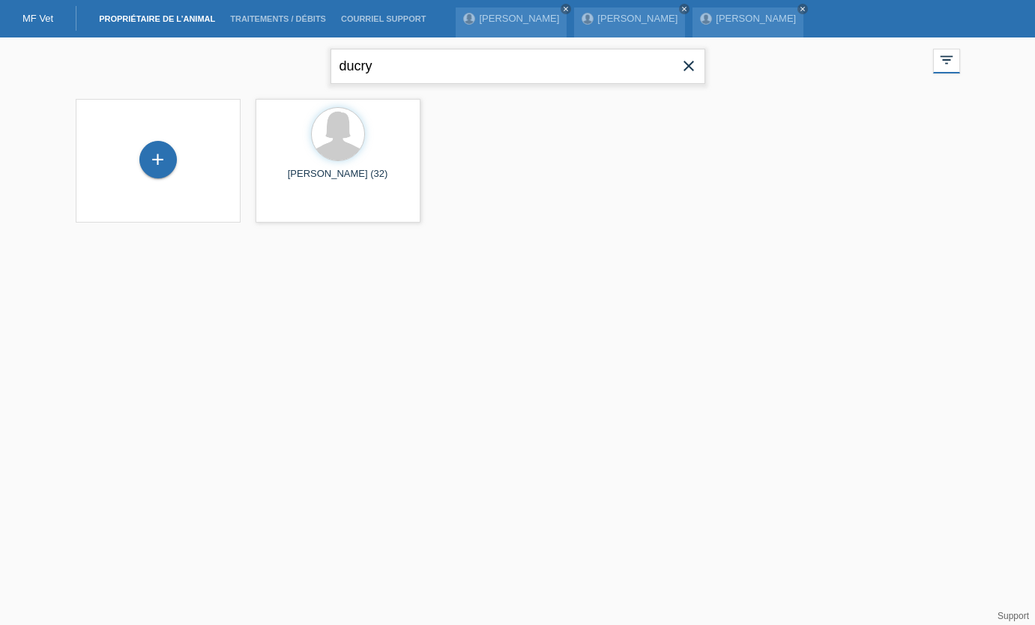
drag, startPoint x: 402, startPoint y: 69, endPoint x: 218, endPoint y: 57, distance: 184.0
click at [218, 57] on div "ducry close filter_list view_module Afficher tous les propriétaires de l’animau…" at bounding box center [517, 64] width 899 height 54
type input "yerly"
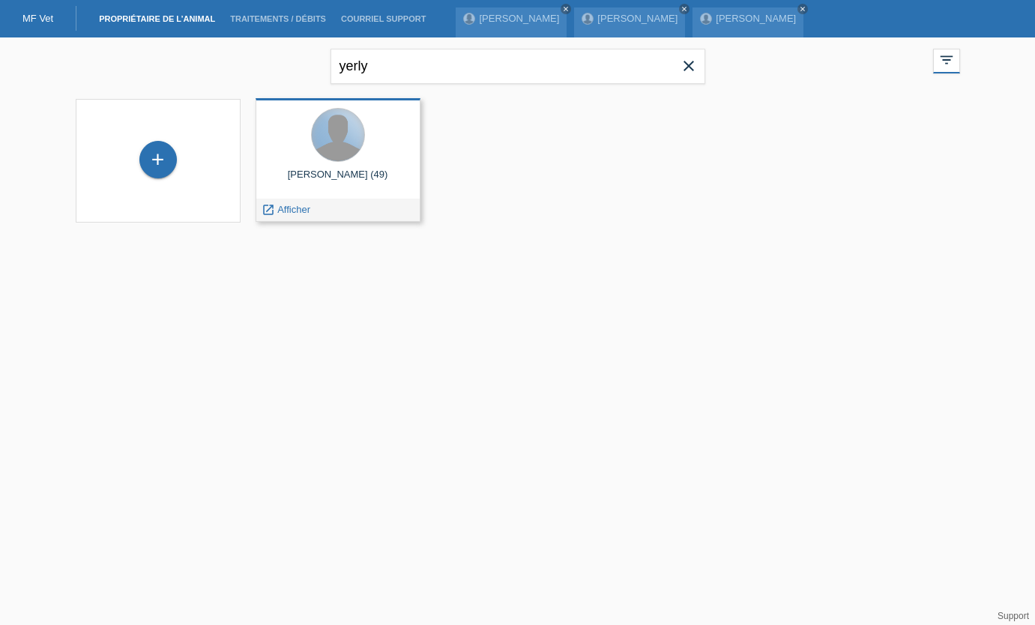
click at [360, 145] on div at bounding box center [338, 135] width 52 height 52
click at [329, 157] on div at bounding box center [338, 135] width 52 height 52
click at [302, 208] on span "Afficher" at bounding box center [293, 209] width 33 height 11
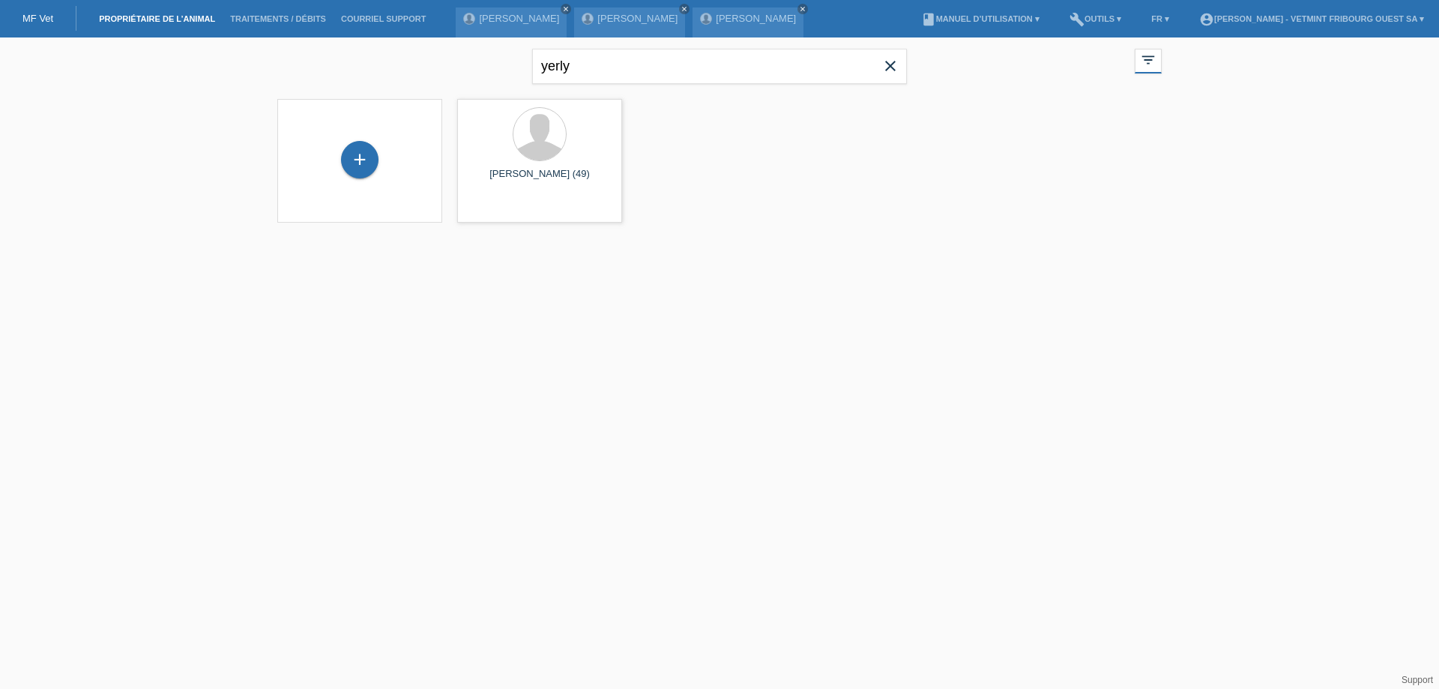
click at [1009, 241] on html "MF Vet Propriétaire de l’animal Traitements / débits Courriel Support Fabien Fr…" at bounding box center [719, 120] width 1439 height 241
click at [1332, 17] on link "account_circle Mathilde Bley - Vetmint Fribourg Ouest SA ▾" at bounding box center [1312, 18] width 240 height 9
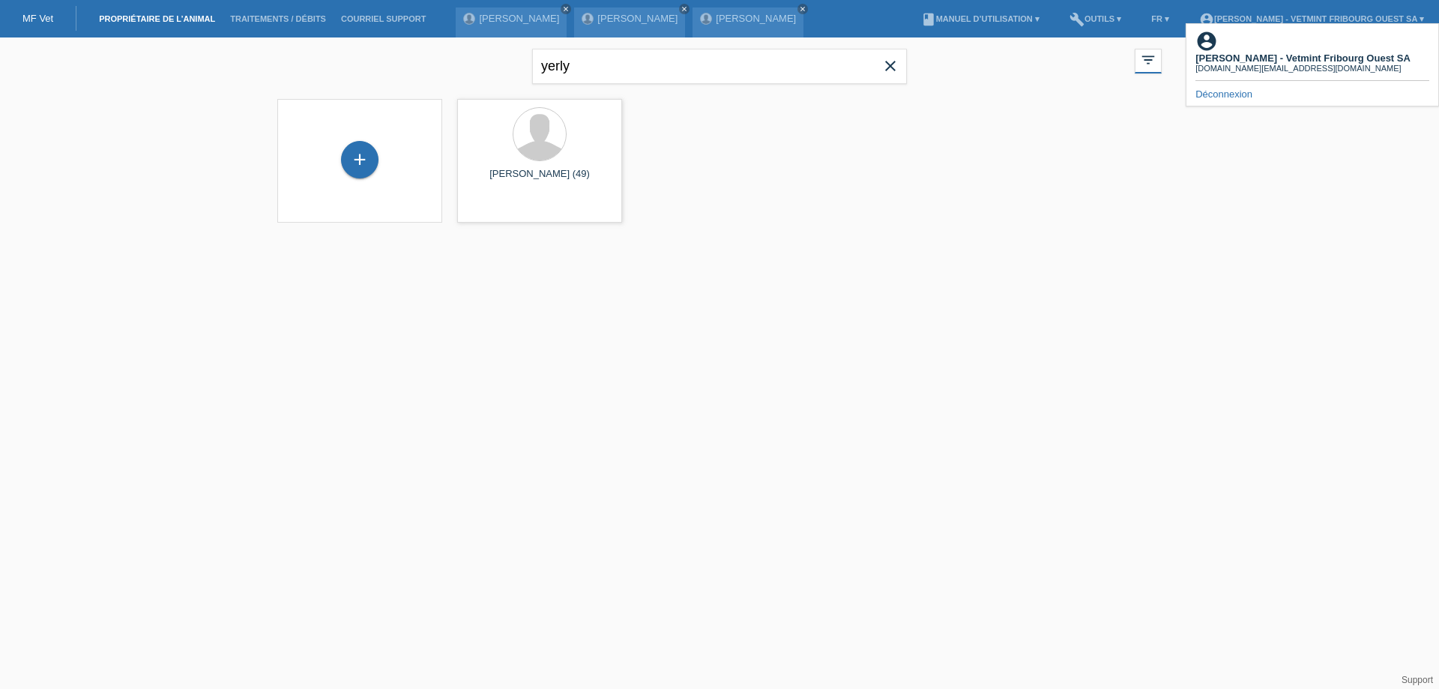
click at [1252, 154] on div "yerly close filter_list view_module Afficher tous les propriétaires de l’animau…" at bounding box center [719, 139] width 1439 height 204
click at [962, 15] on link "book Manuel d’utilisation ▾" at bounding box center [980, 18] width 133 height 9
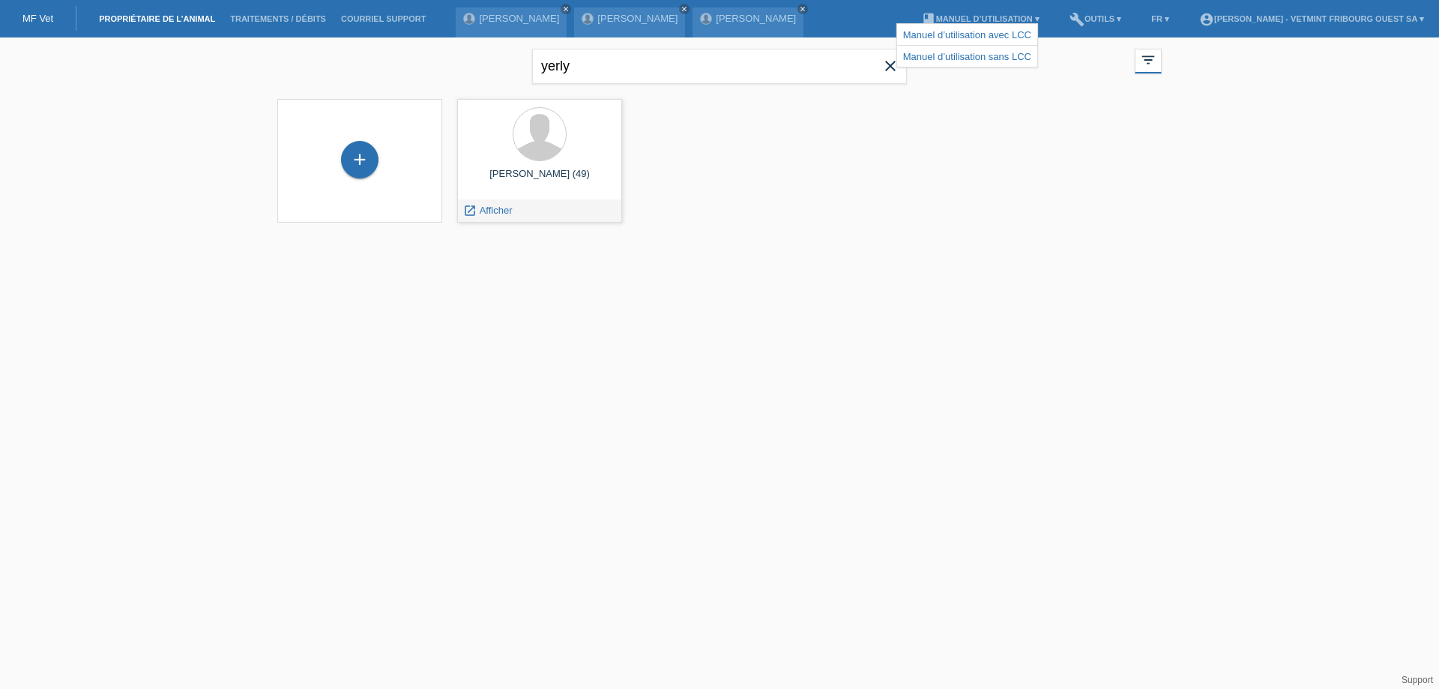
drag, startPoint x: 514, startPoint y: 196, endPoint x: 409, endPoint y: 112, distance: 134.4
click at [514, 196] on div "Joel Yerly (49) launch Afficher" at bounding box center [539, 161] width 165 height 124
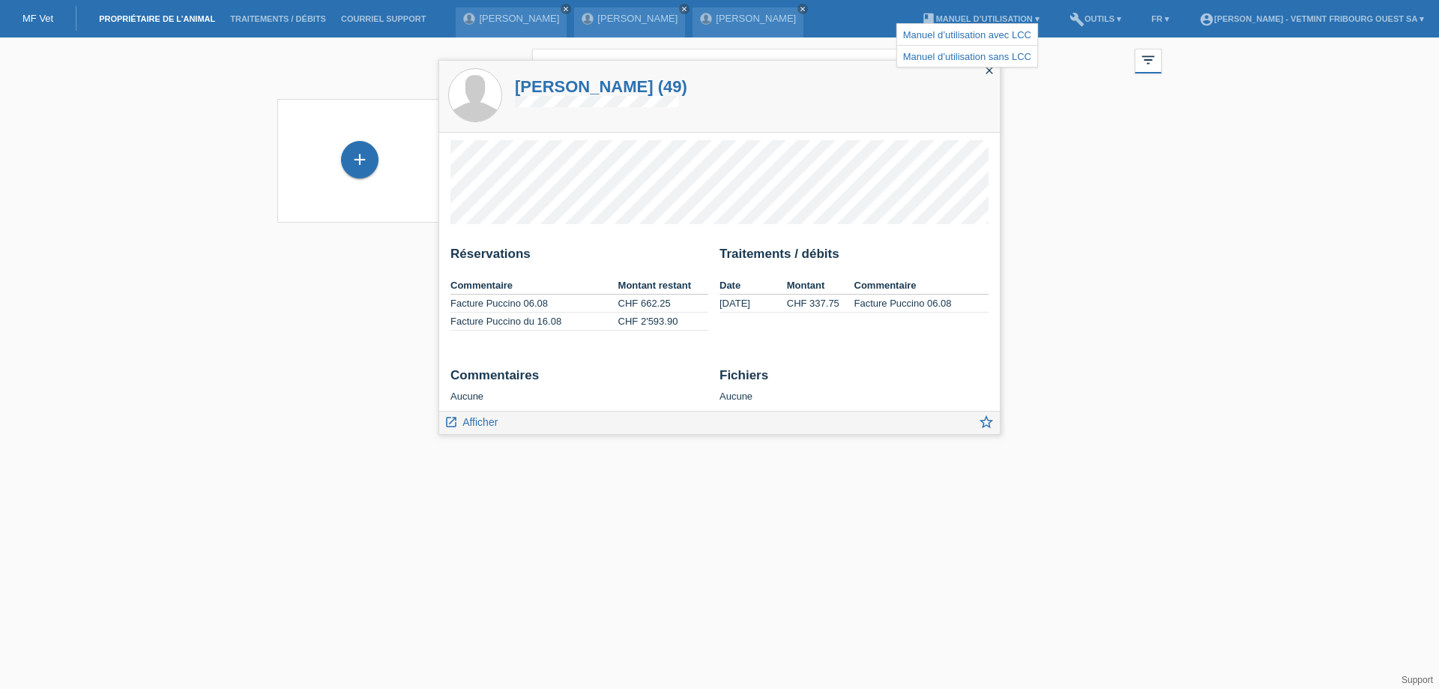
click at [1157, 241] on html "MF Vet Propriétaire de l’animal Traitements / débits Courriel Support Fabien Fr…" at bounding box center [719, 120] width 1439 height 241
click at [471, 420] on span "Afficher" at bounding box center [479, 422] width 35 height 12
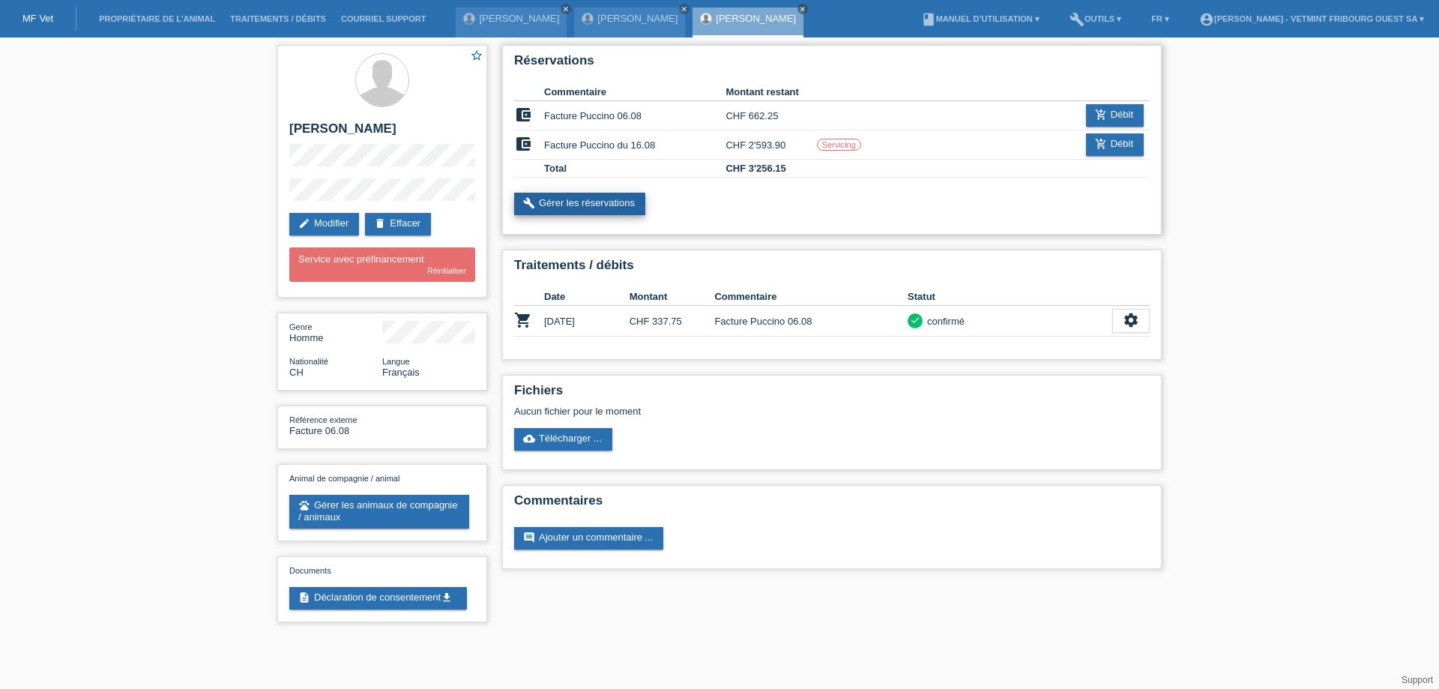
click at [605, 208] on link "build Gérer les réservations" at bounding box center [579, 204] width 131 height 22
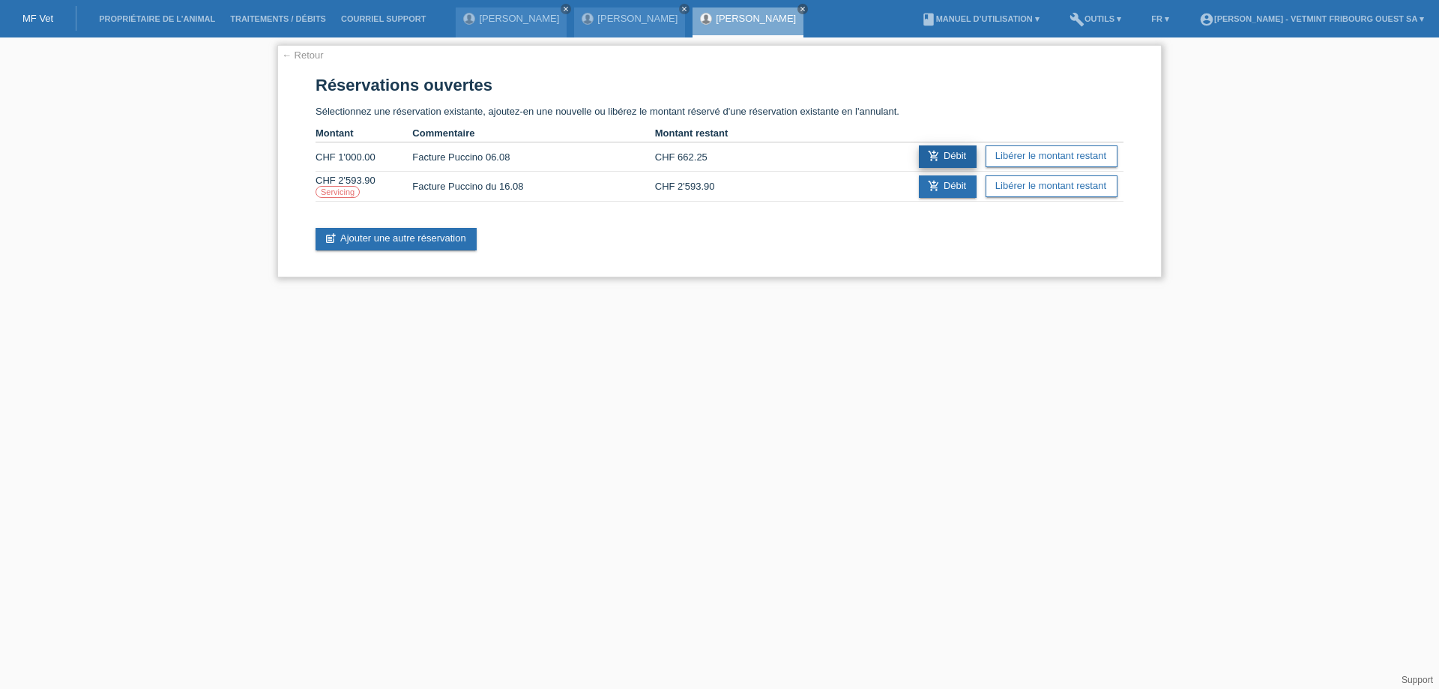
click at [930, 157] on icon "add_shopping_cart" at bounding box center [934, 156] width 12 height 12
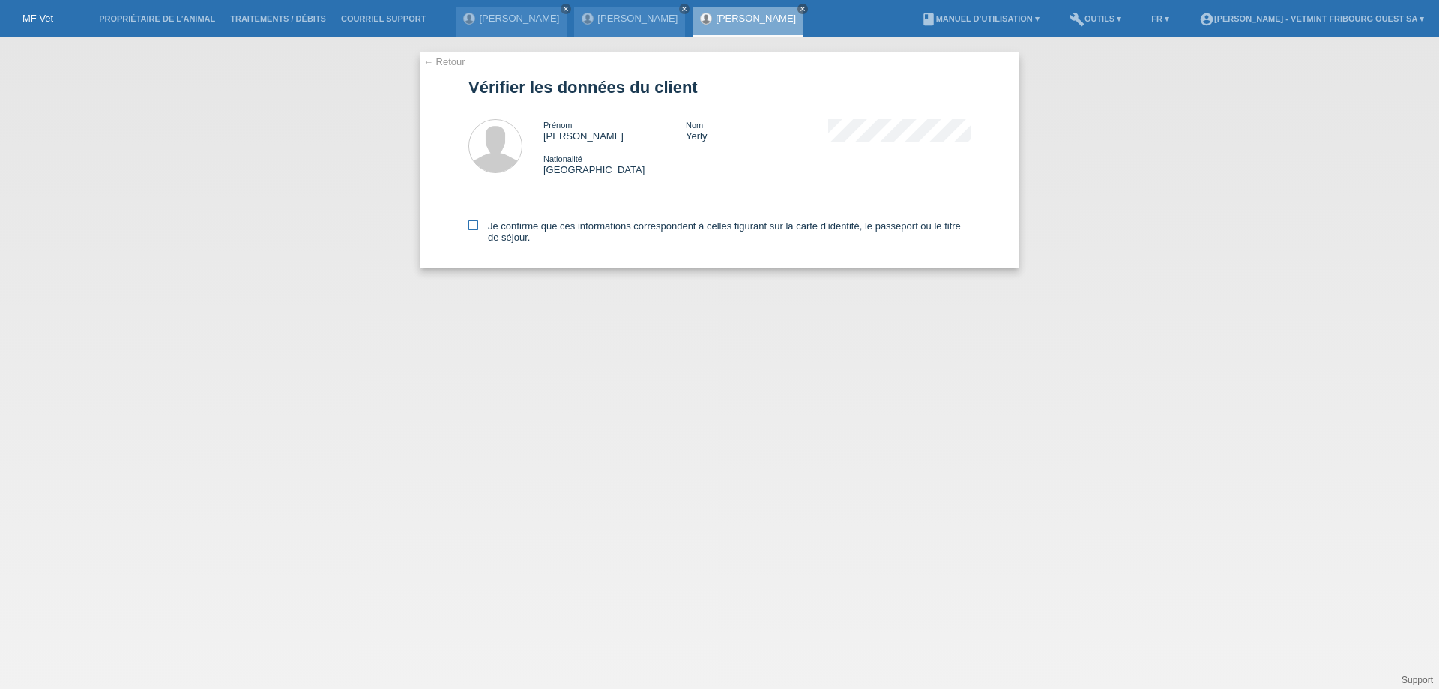
click at [710, 233] on label "Je confirme que ces informations correspondent à celles figurant sur la carte d…" at bounding box center [719, 231] width 502 height 22
click at [478, 230] on input "Je confirme que ces informations correspondent à celles figurant sur la carte d…" at bounding box center [473, 225] width 10 height 10
checkbox input "true"
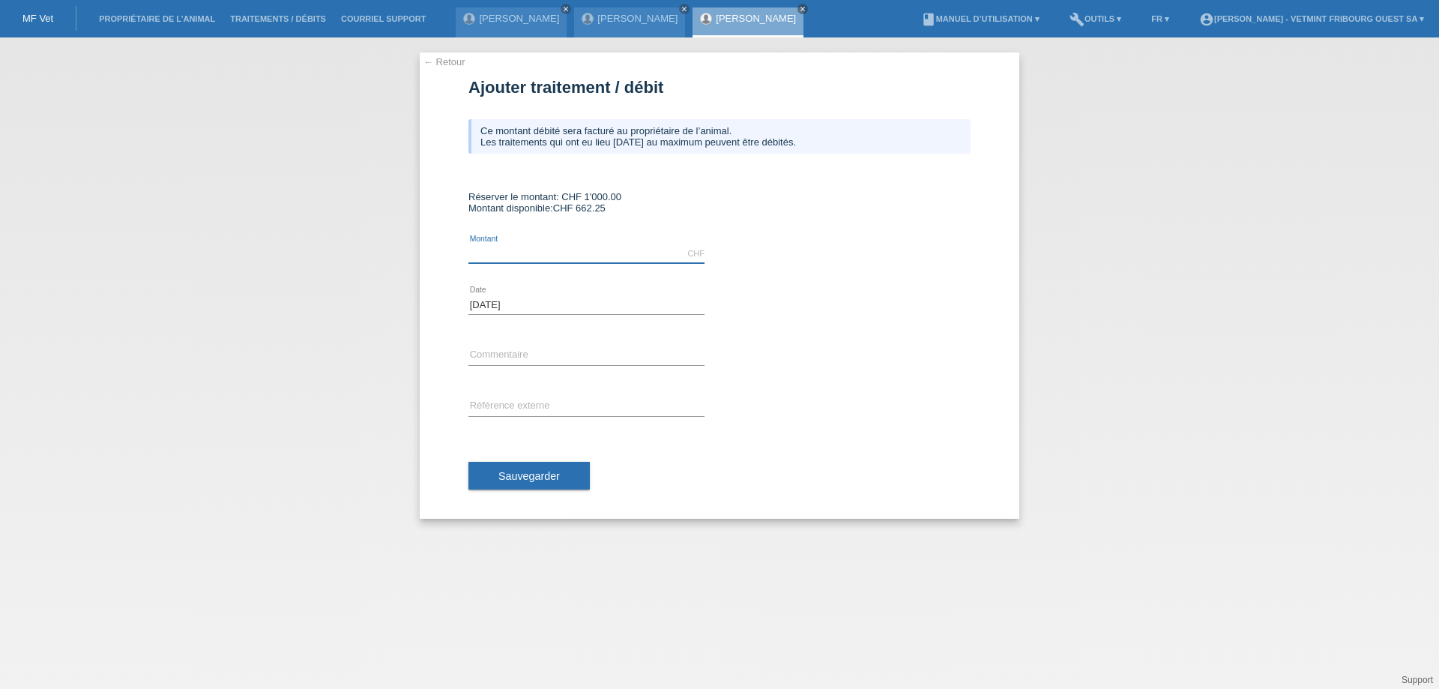
click at [636, 255] on input "text" at bounding box center [586, 253] width 236 height 19
type input "662.25"
click at [568, 350] on input "text" at bounding box center [586, 355] width 236 height 19
click at [552, 350] on input "Facture Puccino" at bounding box center [586, 355] width 236 height 19
type input "Facture Puccino du 16.08"
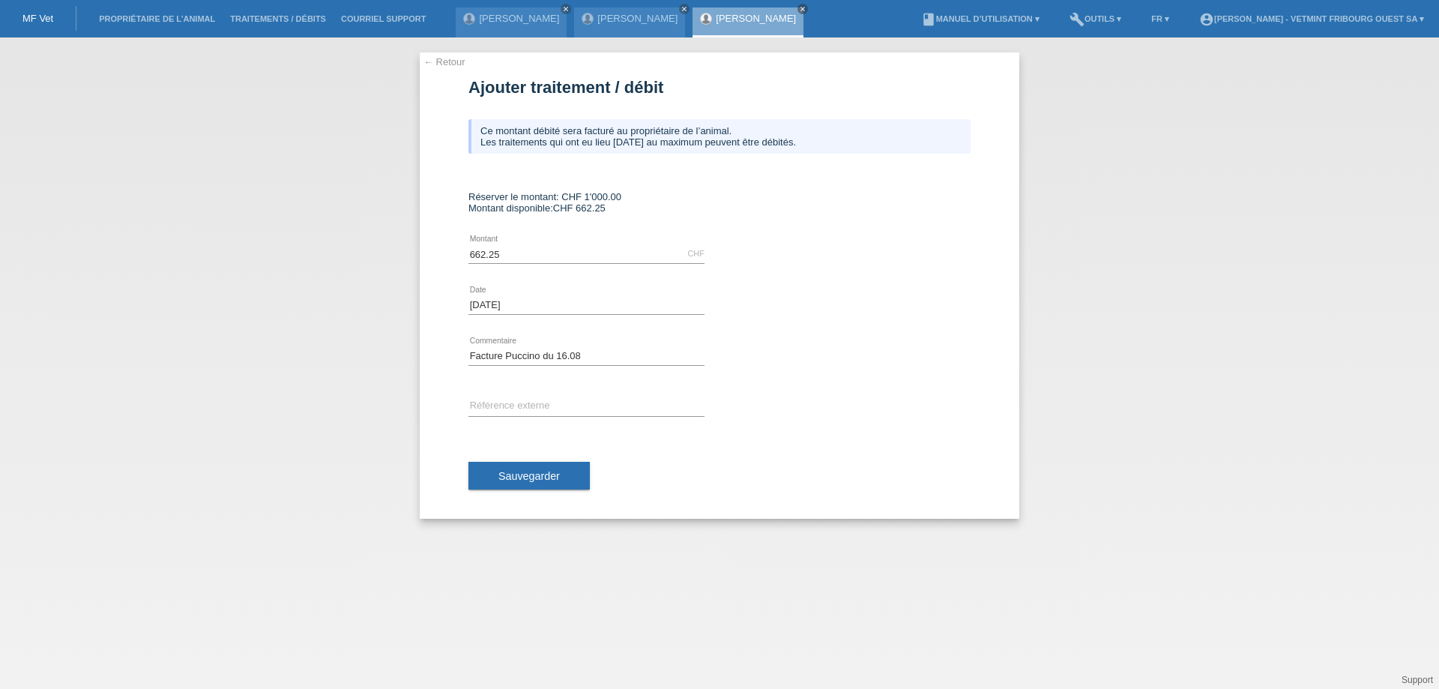
click at [559, 474] on button "Sauvegarder" at bounding box center [528, 476] width 121 height 28
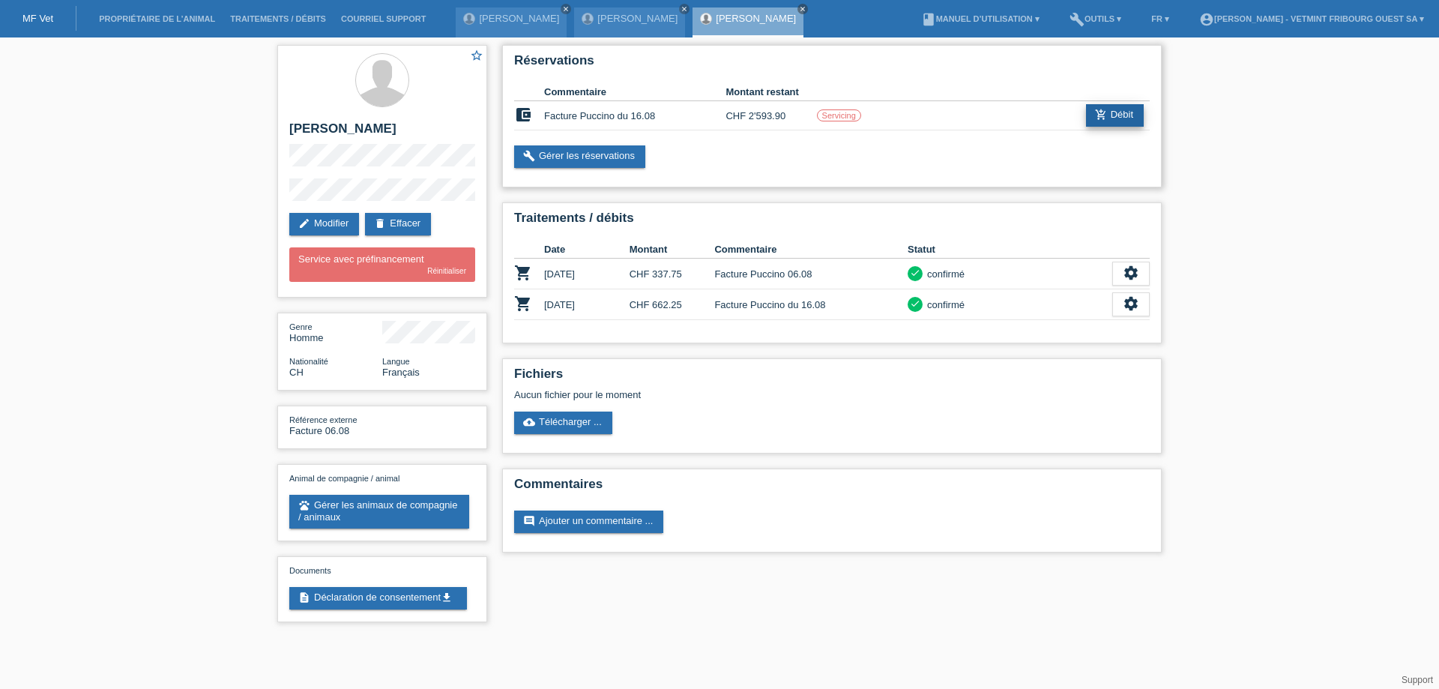
click at [1100, 118] on icon "add_shopping_cart" at bounding box center [1101, 115] width 12 height 12
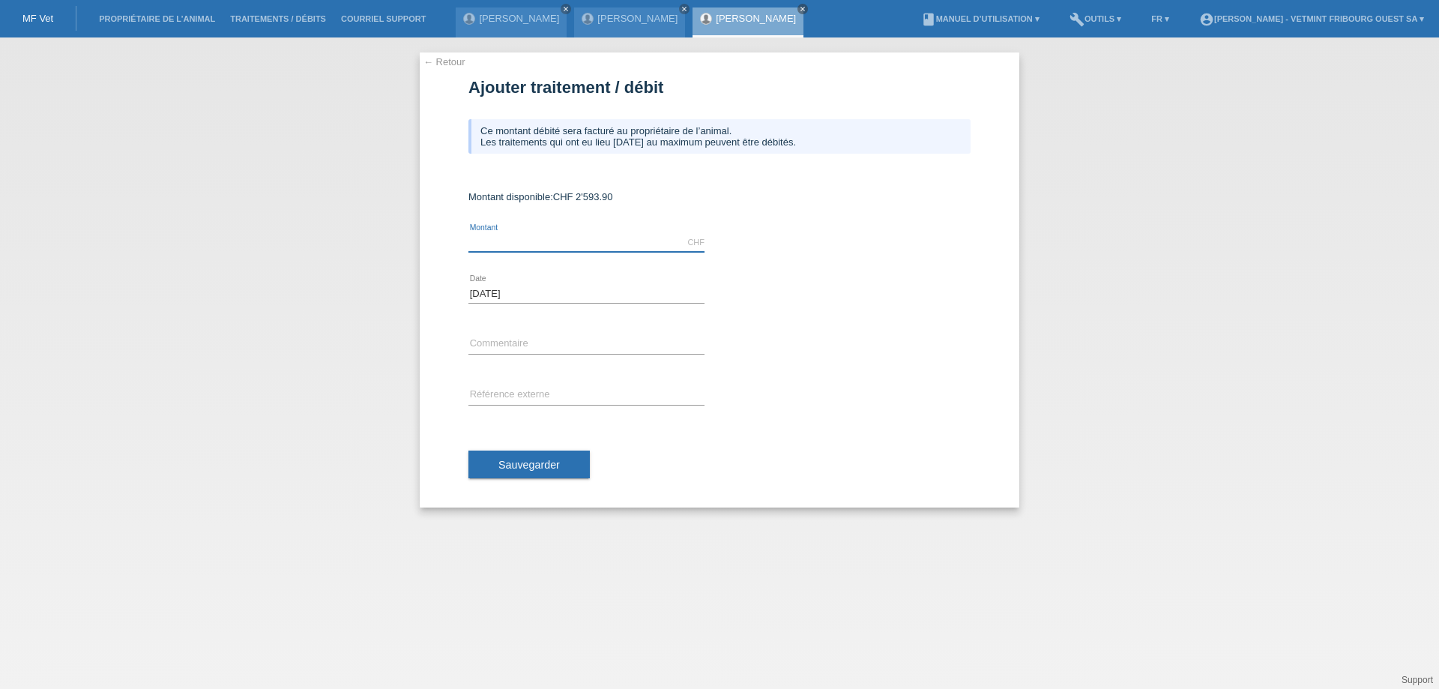
click at [579, 244] on input "text" at bounding box center [586, 242] width 236 height 19
type input "2593.90"
click at [549, 352] on input "text" at bounding box center [586, 344] width 236 height 19
type input "Facture Puccino du 16.08"
click at [549, 464] on span "Sauvegarder" at bounding box center [528, 465] width 61 height 12
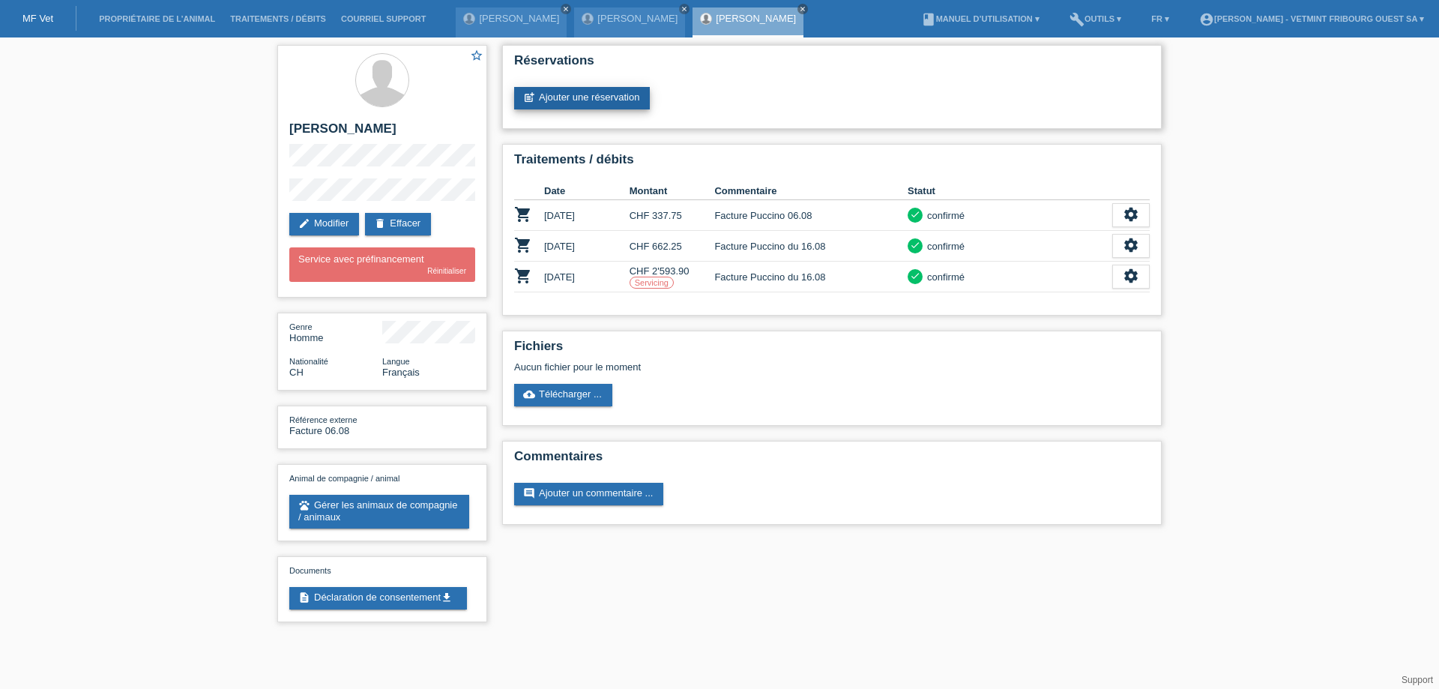
click at [555, 99] on link "post_add Ajouter une réservation" at bounding box center [582, 98] width 136 height 22
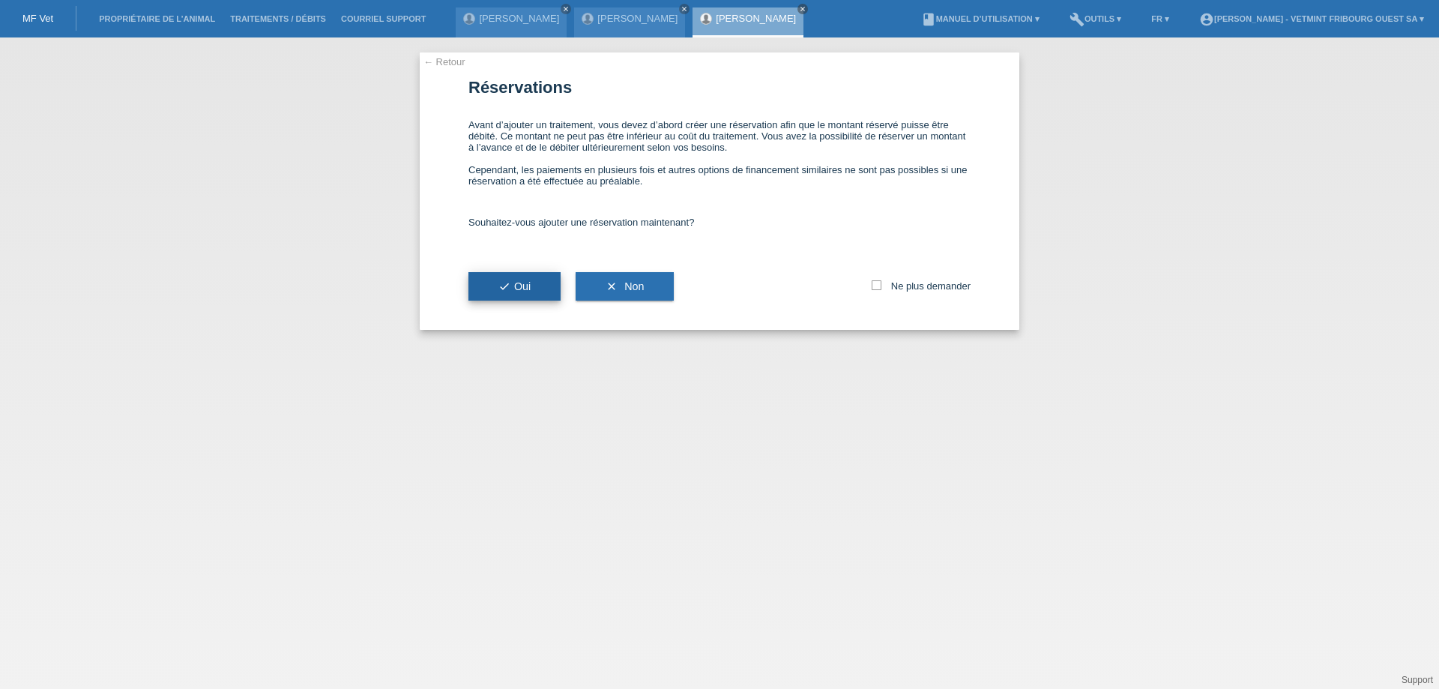
click at [536, 286] on button "check Oui" at bounding box center [514, 286] width 92 height 28
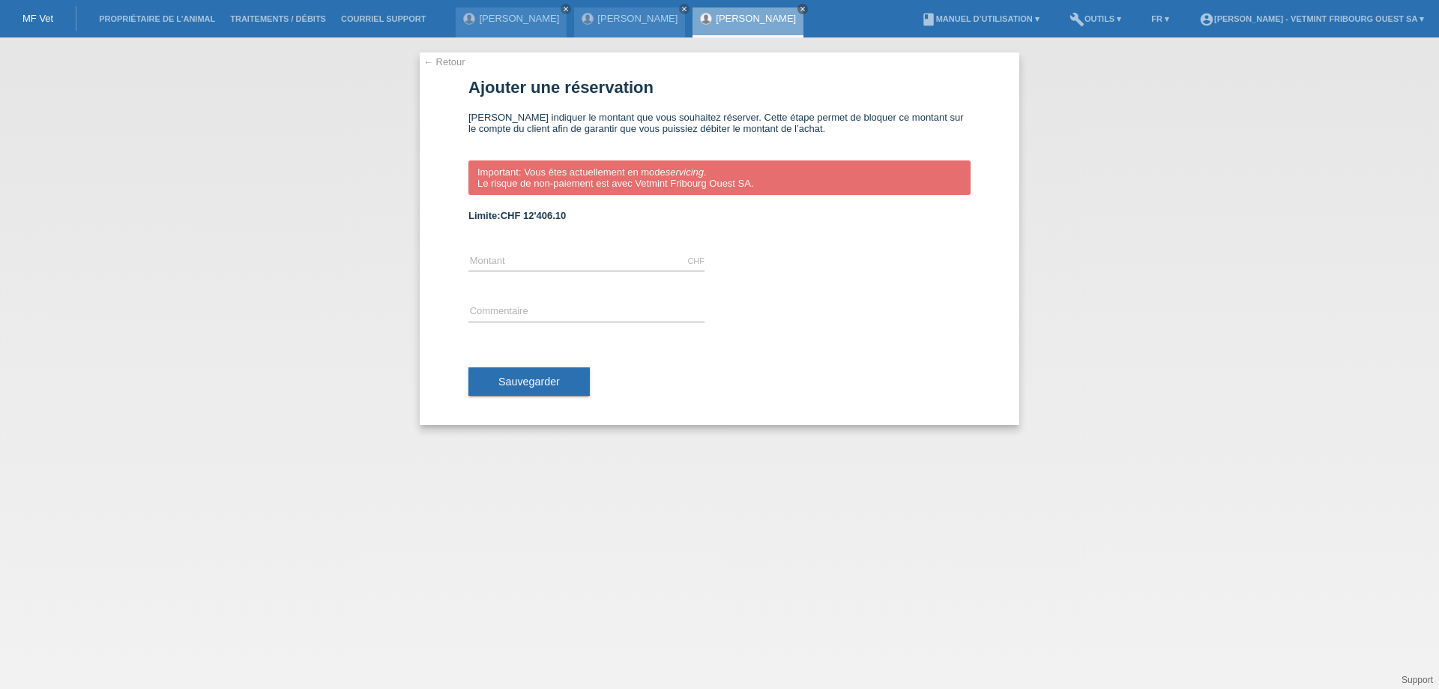
click at [515, 293] on div "error Commentaire" at bounding box center [586, 312] width 236 height 51
click at [532, 259] on input "text" at bounding box center [586, 261] width 236 height 19
type input "121.30"
click at [553, 314] on input "text" at bounding box center [586, 312] width 236 height 19
type input "Frais de dossier [PERSON_NAME]"
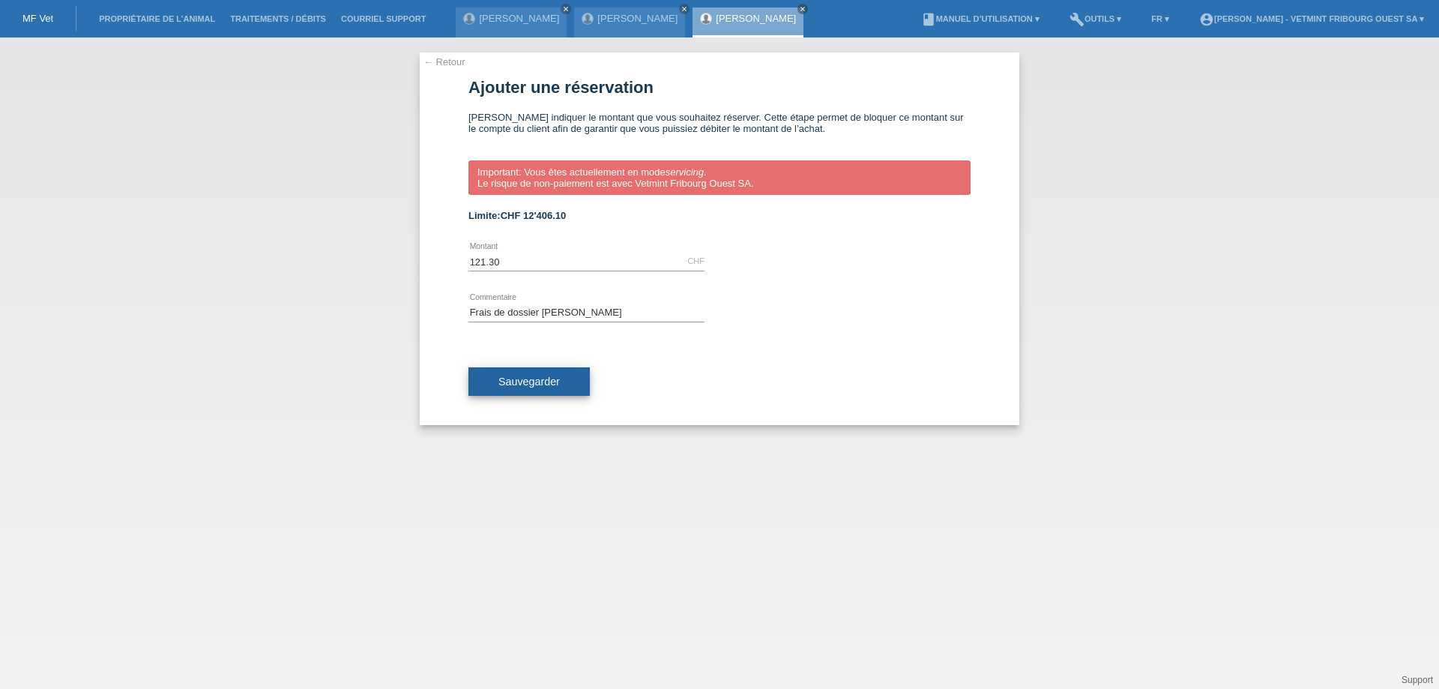
click at [527, 382] on span "Sauvegarder" at bounding box center [528, 382] width 61 height 12
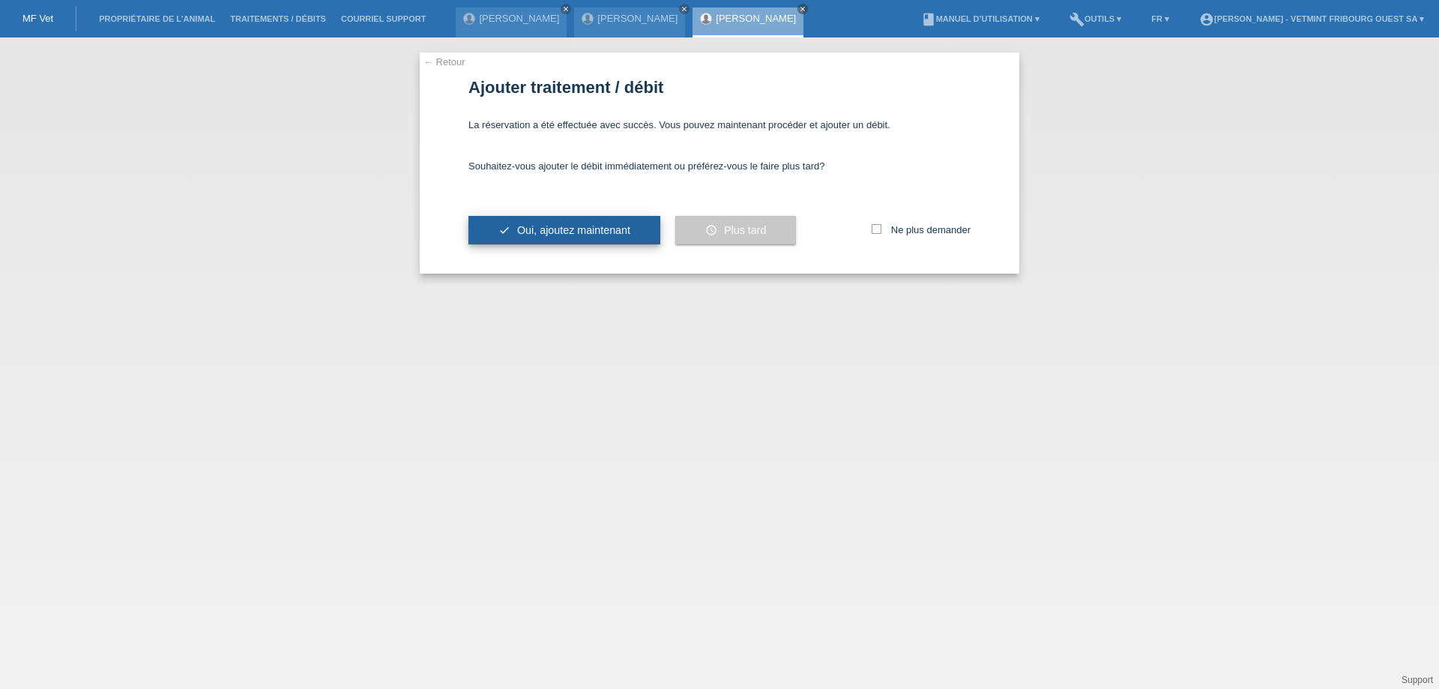
click at [554, 240] on button "check Oui, ajoutez maintenant" at bounding box center [564, 230] width 192 height 28
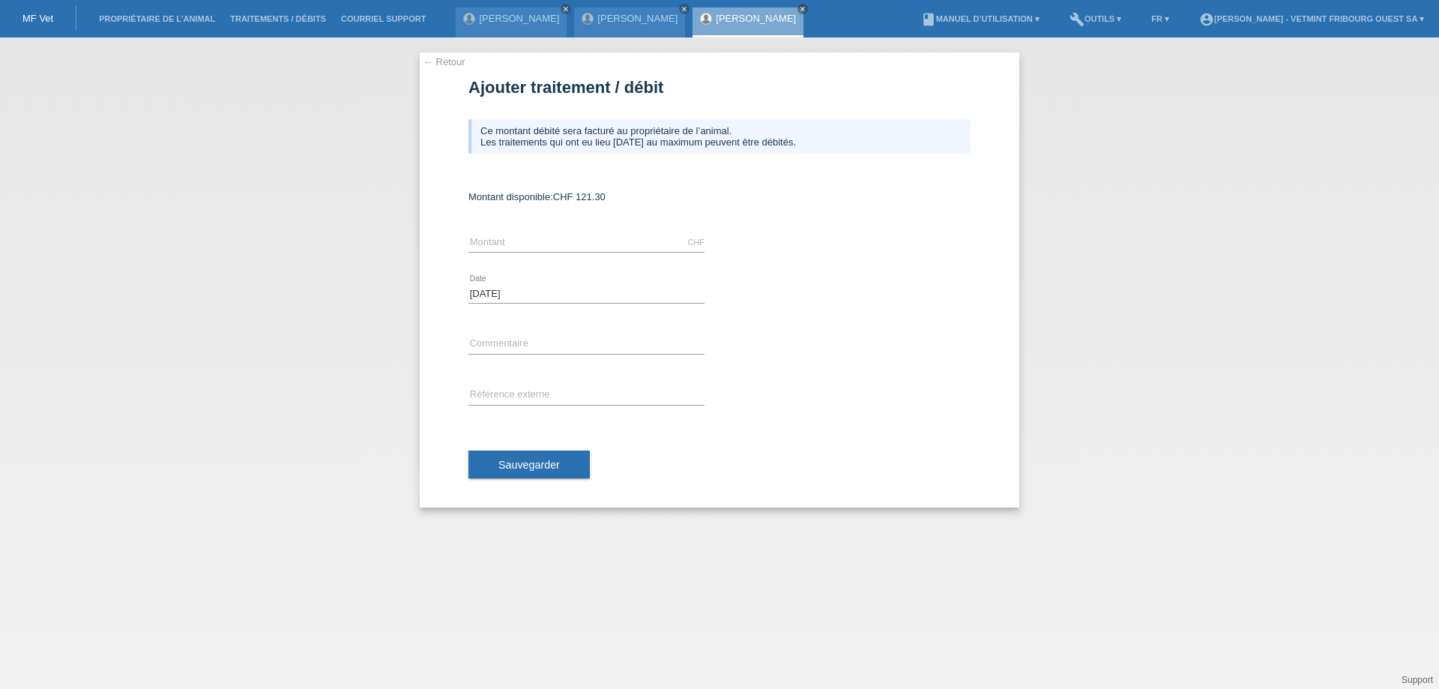
click at [551, 254] on div "CHF error [GEOGRAPHIC_DATA]" at bounding box center [586, 242] width 236 height 51
drag, startPoint x: 540, startPoint y: 243, endPoint x: 548, endPoint y: 246, distance: 8.8
click at [540, 243] on input "text" at bounding box center [586, 242] width 236 height 19
type input "121.30"
click at [597, 339] on div "121.30 CHF error Montant 18.08.2025 error Date error error" at bounding box center [719, 362] width 502 height 290
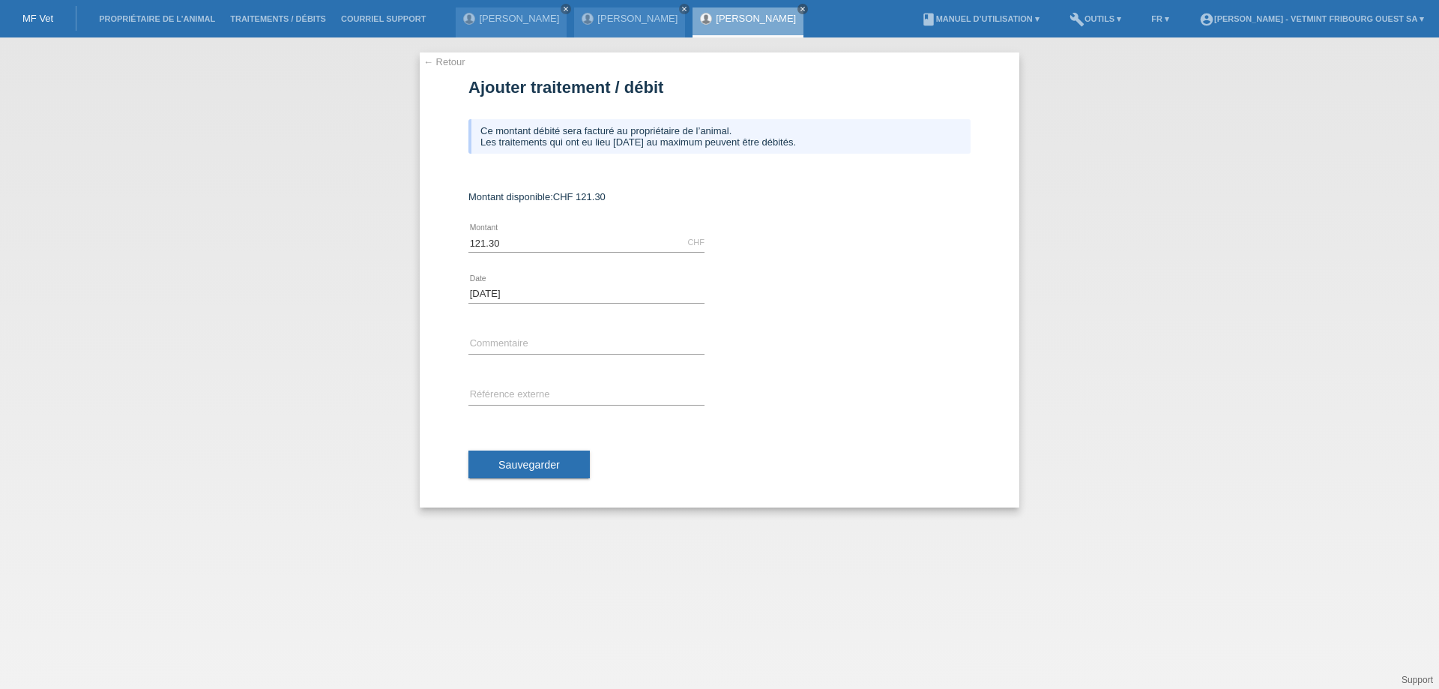
click at [606, 355] on div "error Commentaire" at bounding box center [586, 344] width 236 height 51
click at [600, 348] on input "text" at bounding box center [586, 344] width 236 height 19
type input "Frais de dossier [PERSON_NAME]"
click at [537, 477] on button "Sauvegarder" at bounding box center [528, 464] width 121 height 28
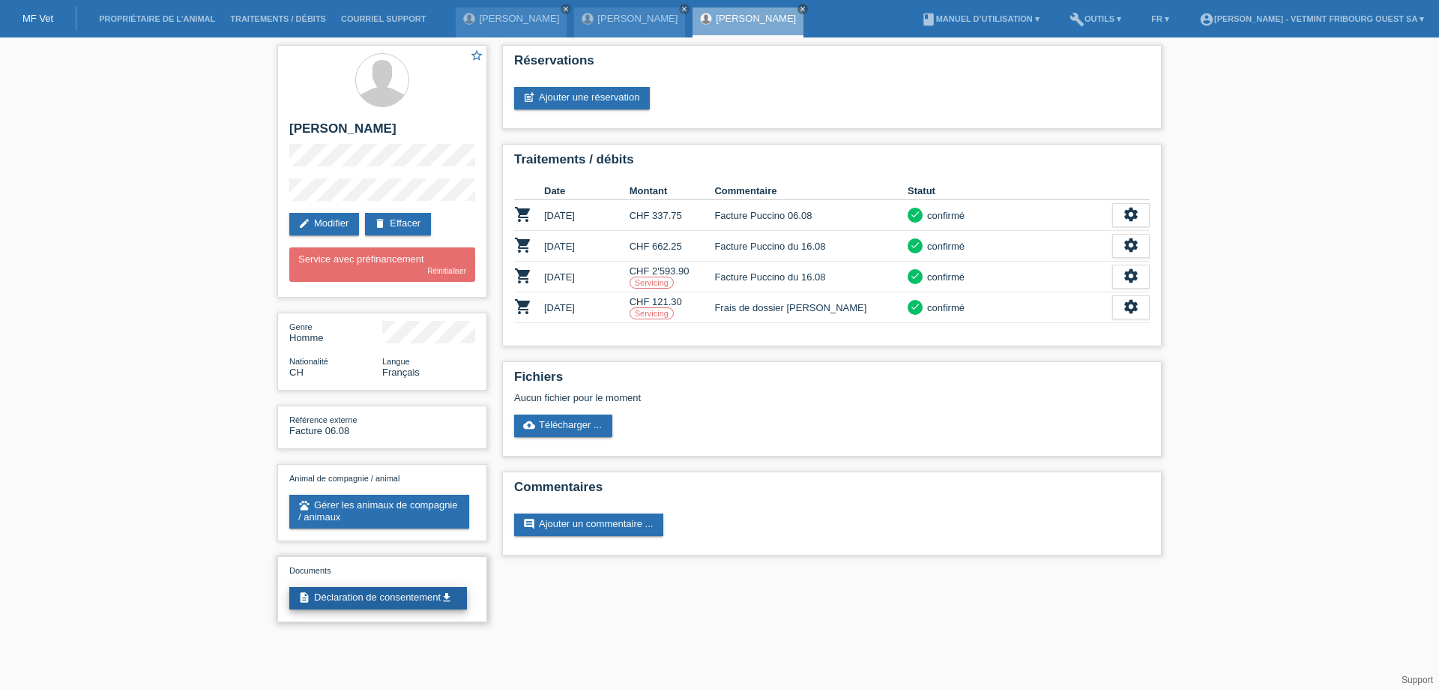
click at [392, 609] on link "description Déclaration de consentement get_app" at bounding box center [378, 598] width 178 height 22
